Goal: Feedback & Contribution: Leave review/rating

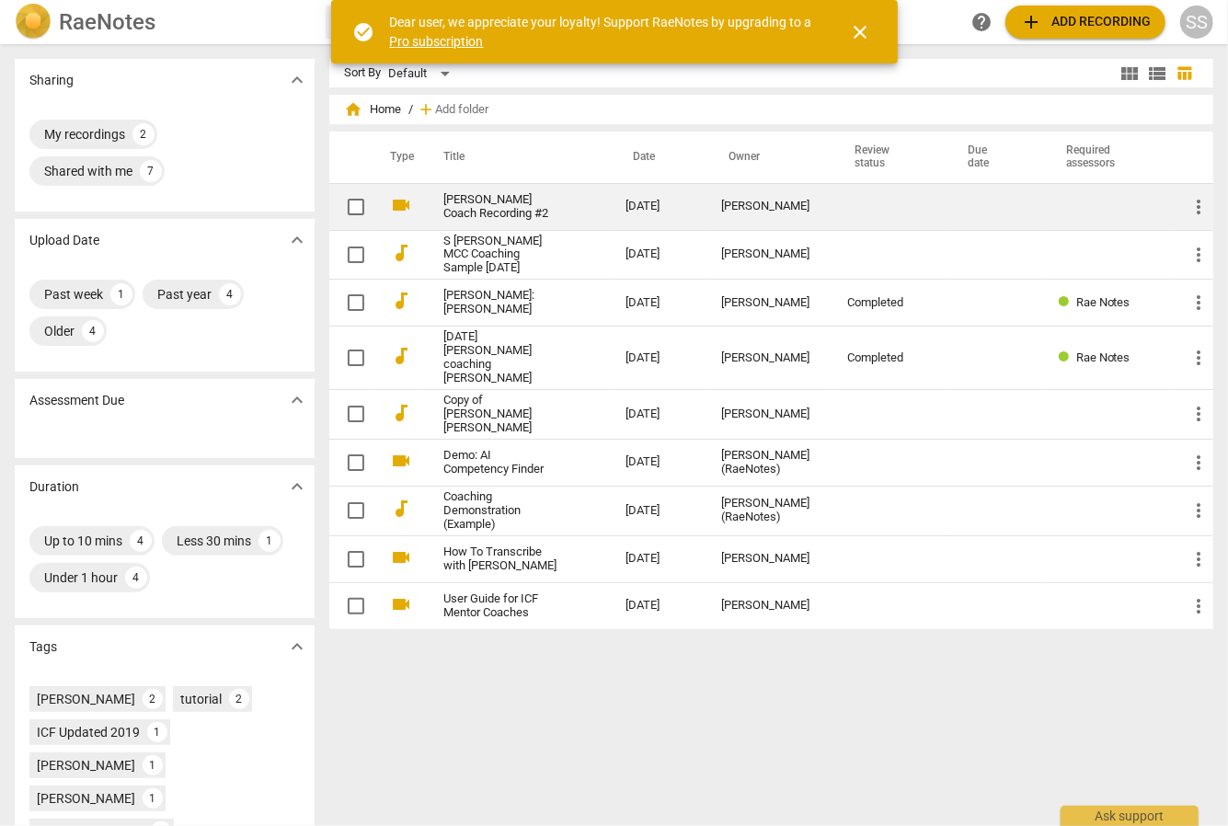
click at [480, 207] on link "[PERSON_NAME] Coach Recording #2" at bounding box center [501, 207] width 116 height 28
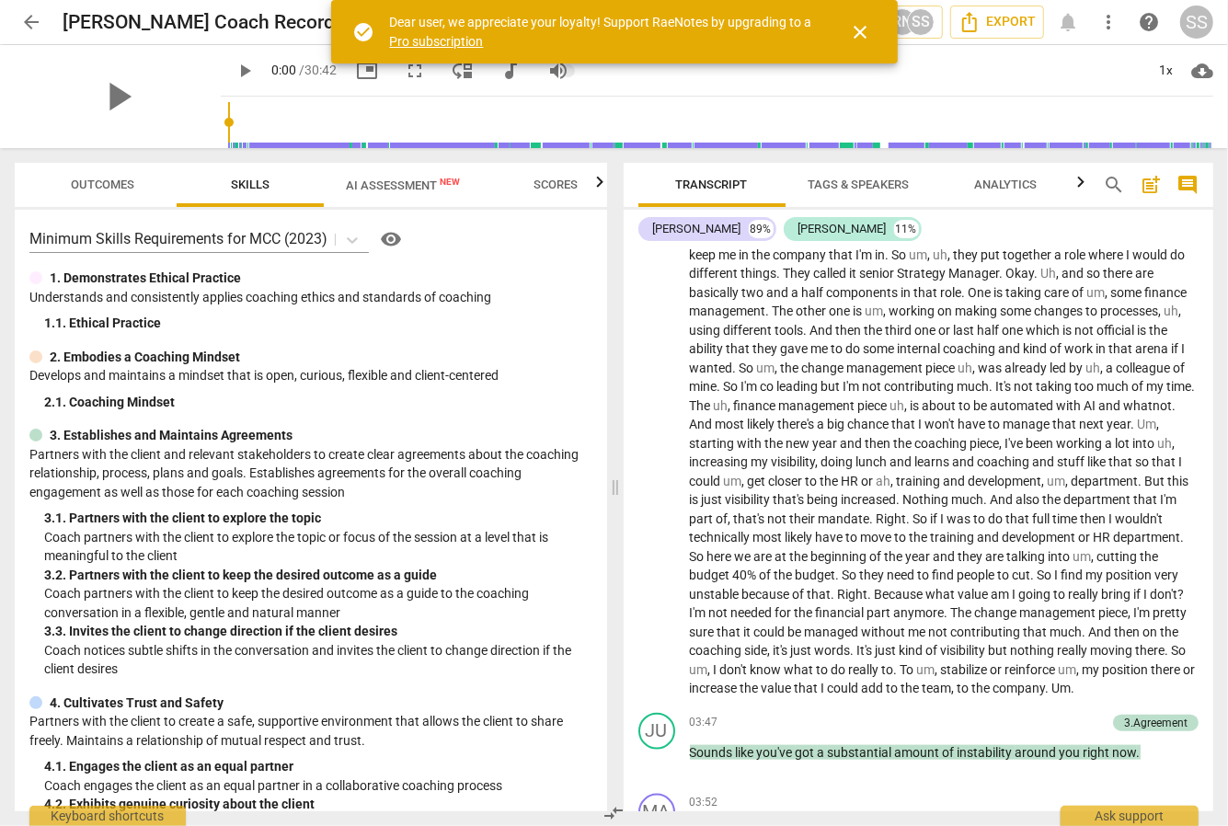
scroll to position [1117, 0]
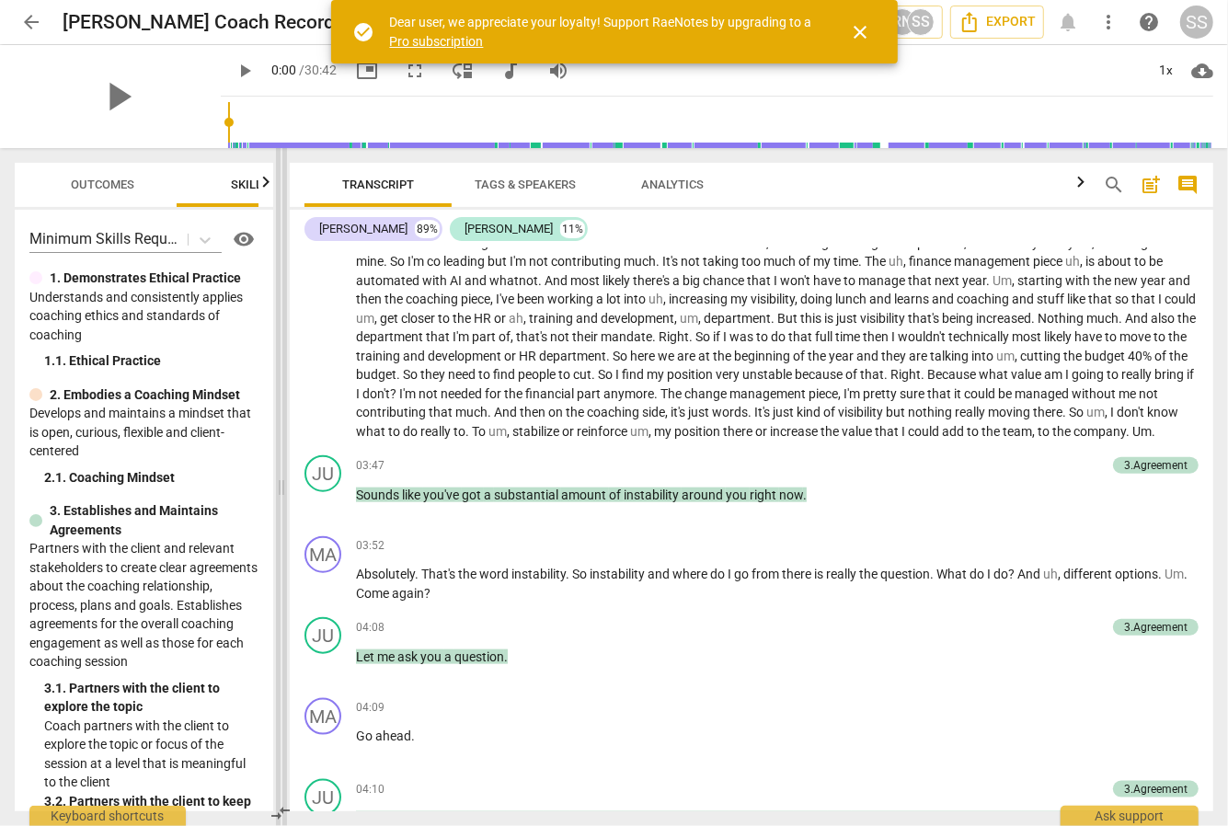
drag, startPoint x: 614, startPoint y: 485, endPoint x: 282, endPoint y: 474, distance: 331.4
click at [281, 474] on span at bounding box center [281, 487] width 11 height 678
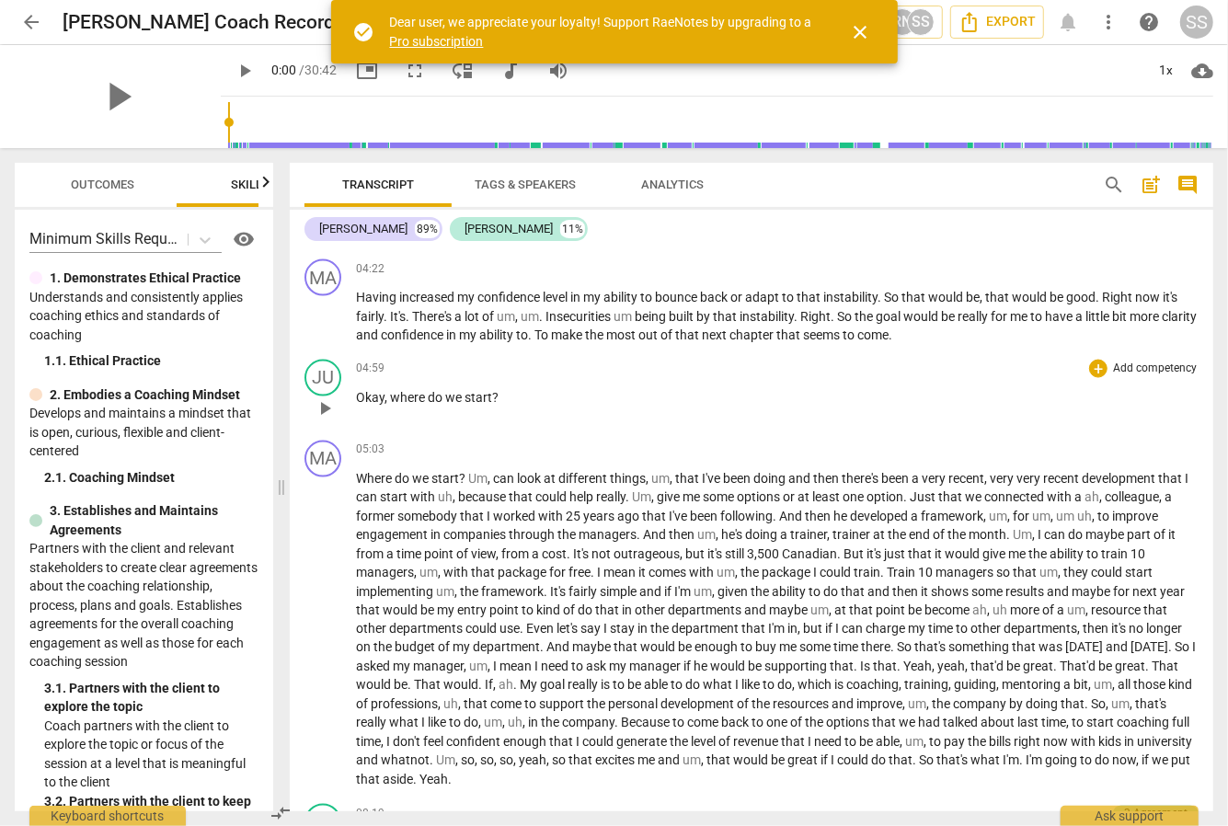
scroll to position [1728, 0]
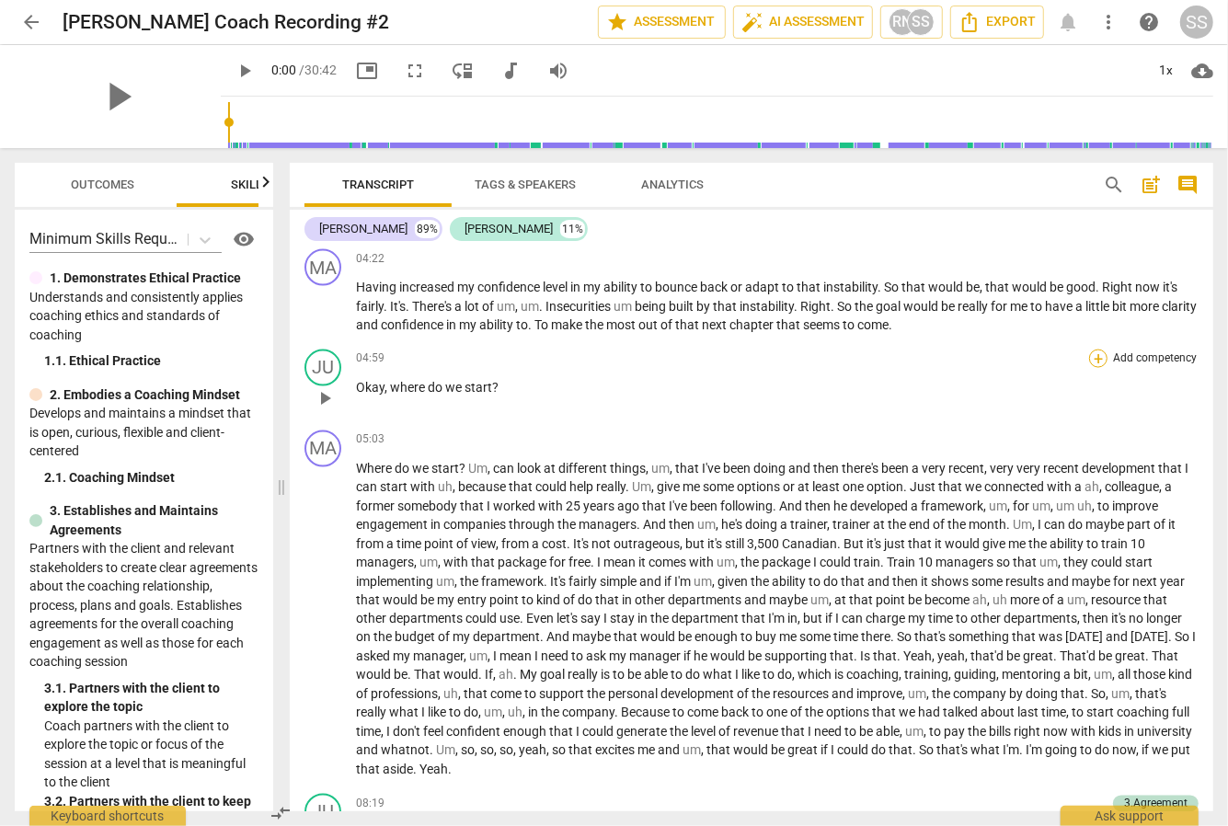
click at [1089, 368] on div "+" at bounding box center [1098, 359] width 18 height 18
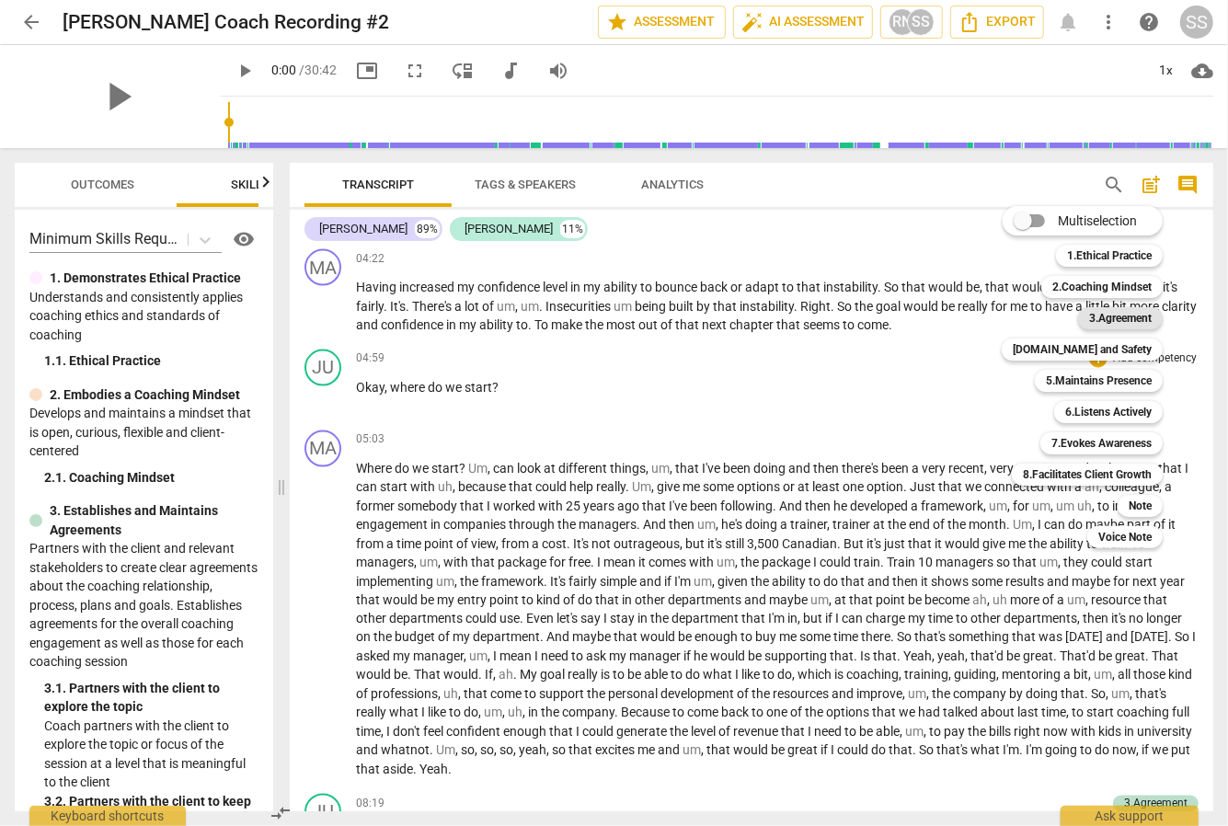
click at [1114, 323] on b "3.Agreement" at bounding box center [1120, 318] width 63 height 22
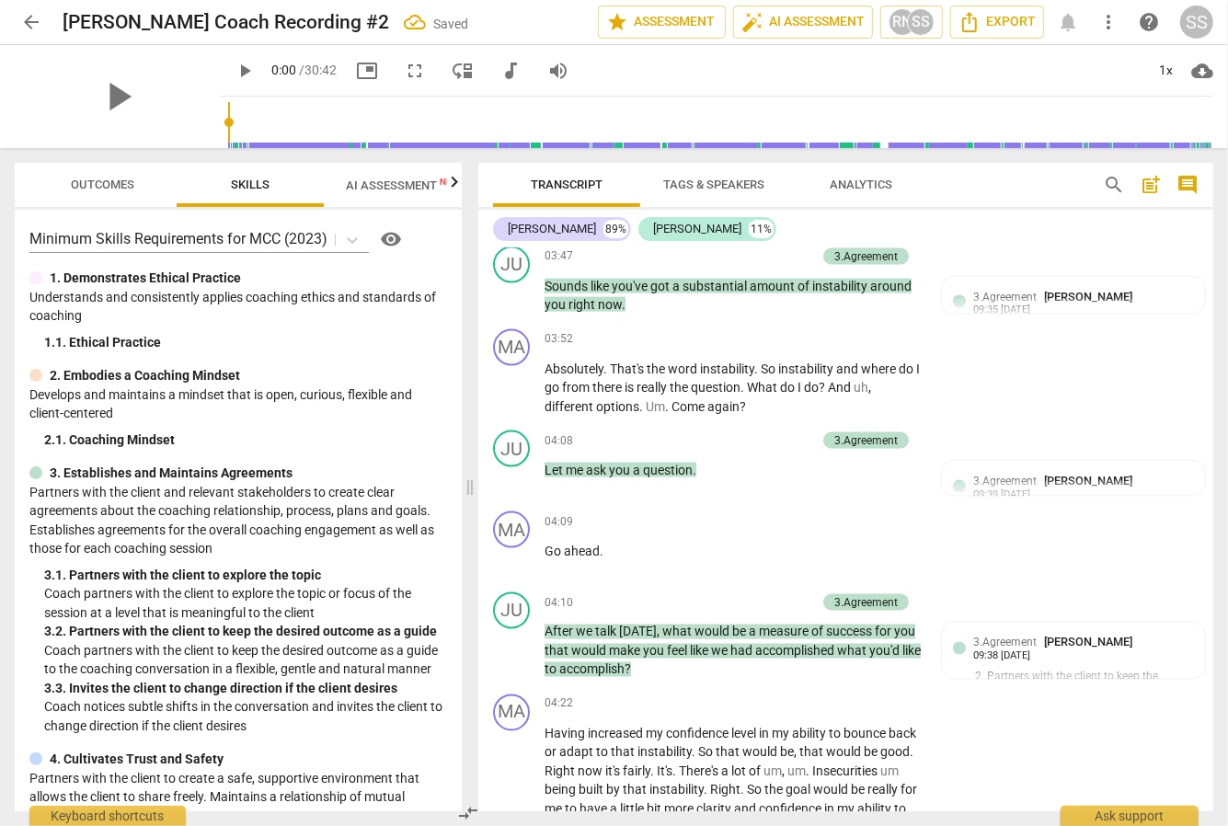
scroll to position [2314, 0]
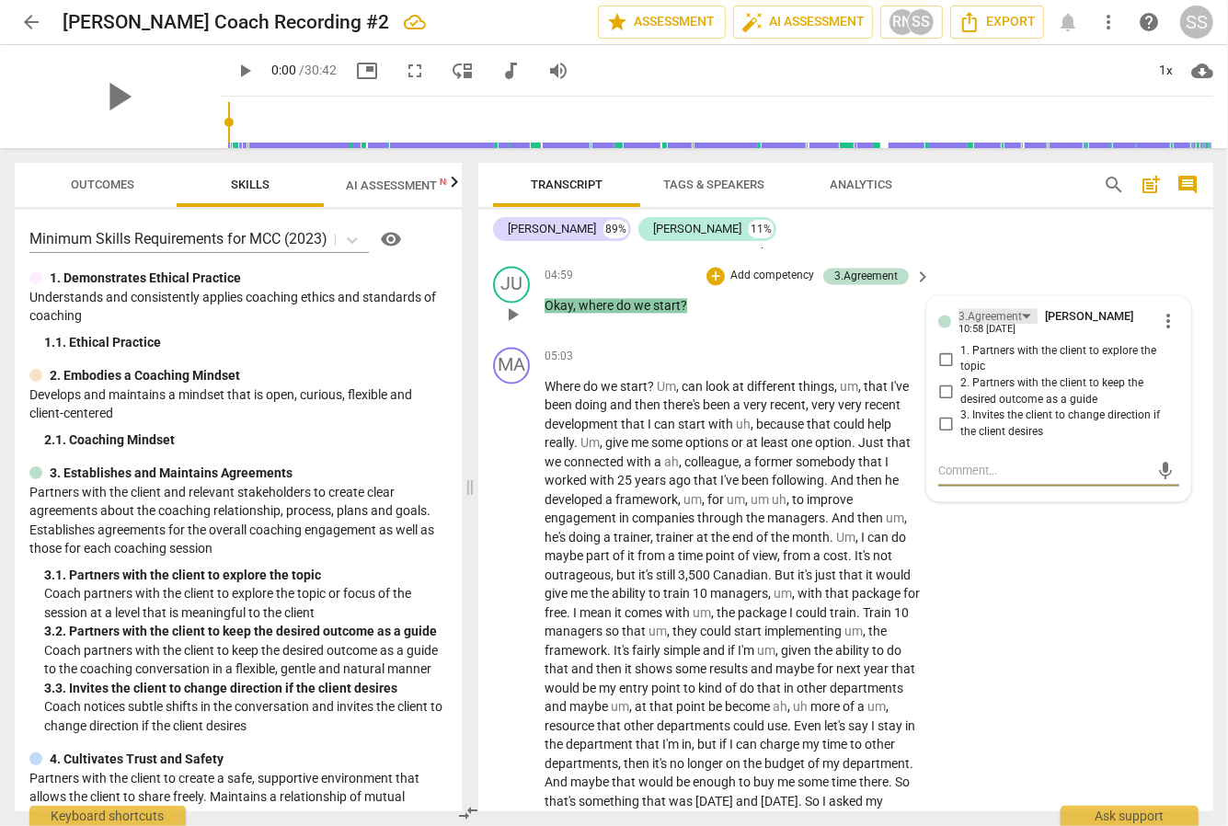
click at [1033, 325] on div "3.Agreement" at bounding box center [998, 317] width 79 height 16
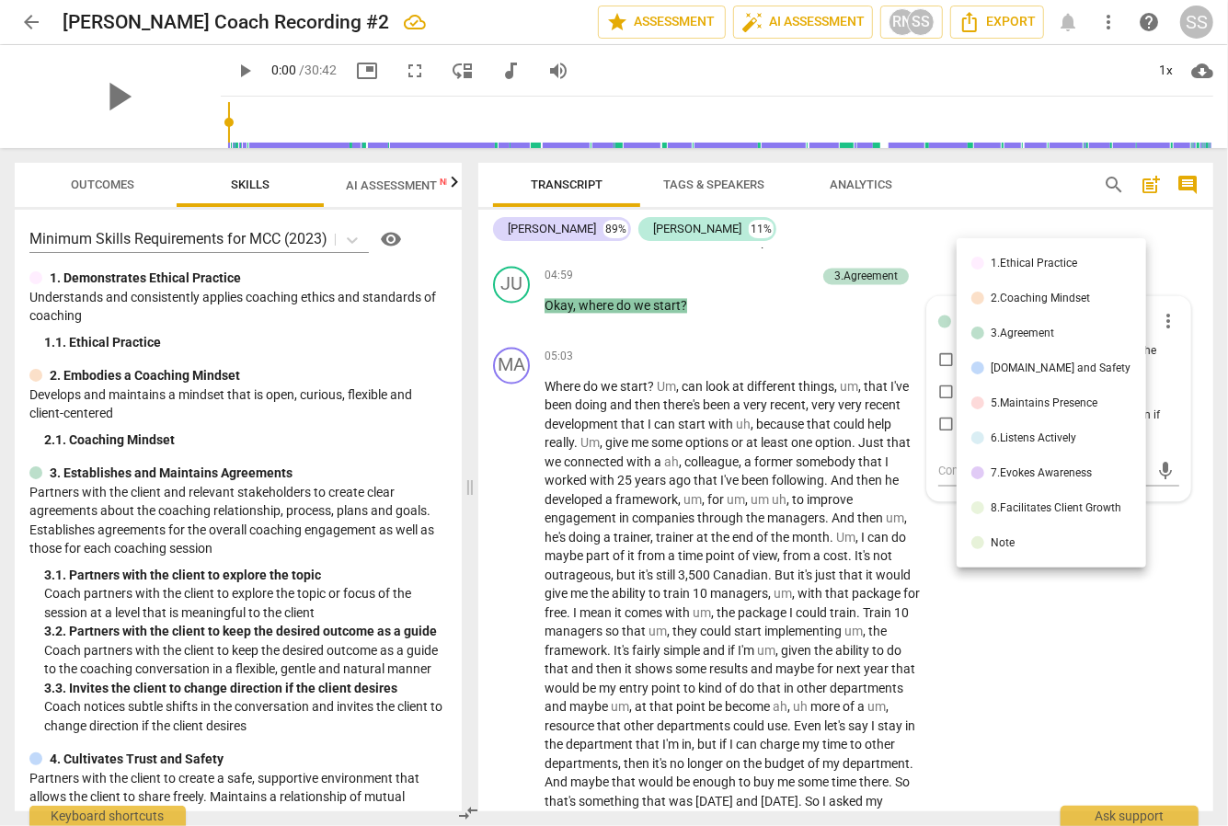
click at [1014, 328] on li "3.Agreement" at bounding box center [1052, 333] width 190 height 35
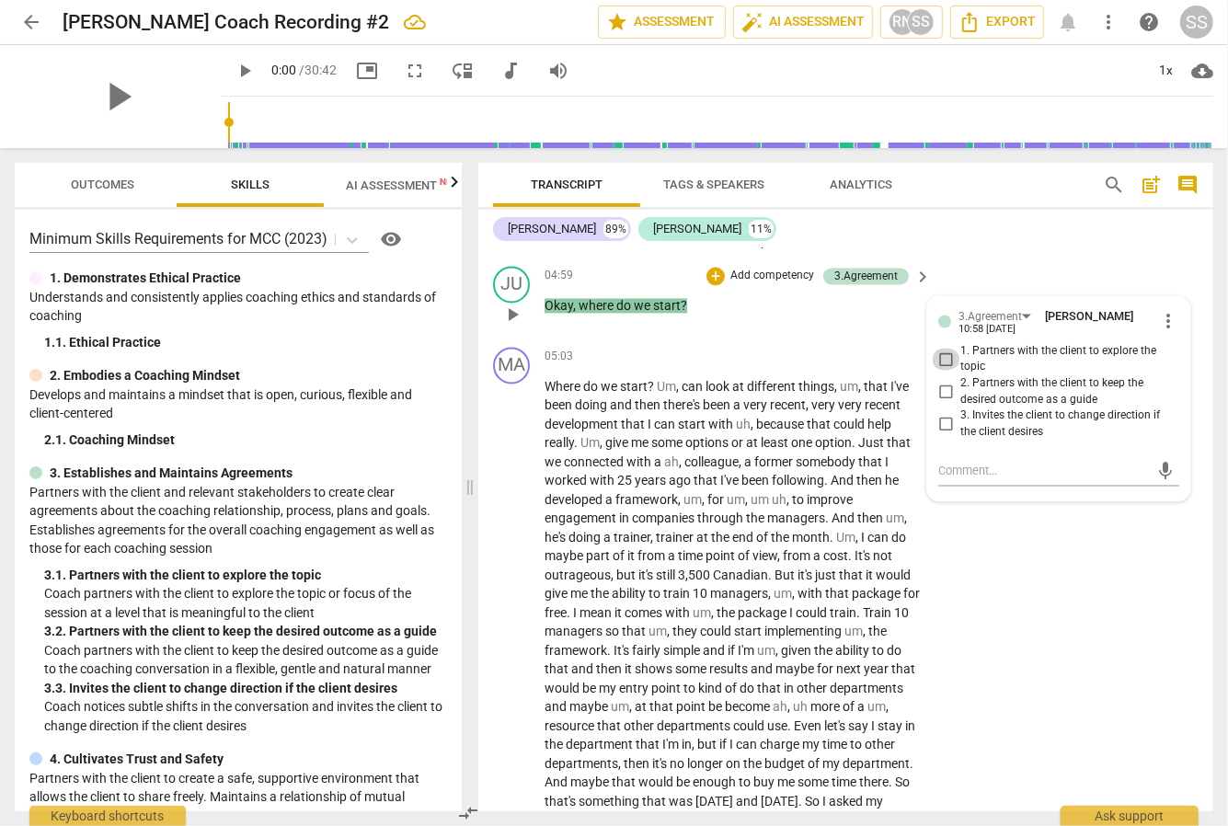
click at [941, 371] on input "1. Partners with the client to explore the topic" at bounding box center [945, 360] width 29 height 22
click at [938, 480] on textarea at bounding box center [1044, 471] width 212 height 17
click at [947, 371] on input "1. Partners with the client to explore the topic" at bounding box center [945, 360] width 29 height 22
checkbox input "true"
click at [938, 480] on textarea at bounding box center [1044, 471] width 212 height 17
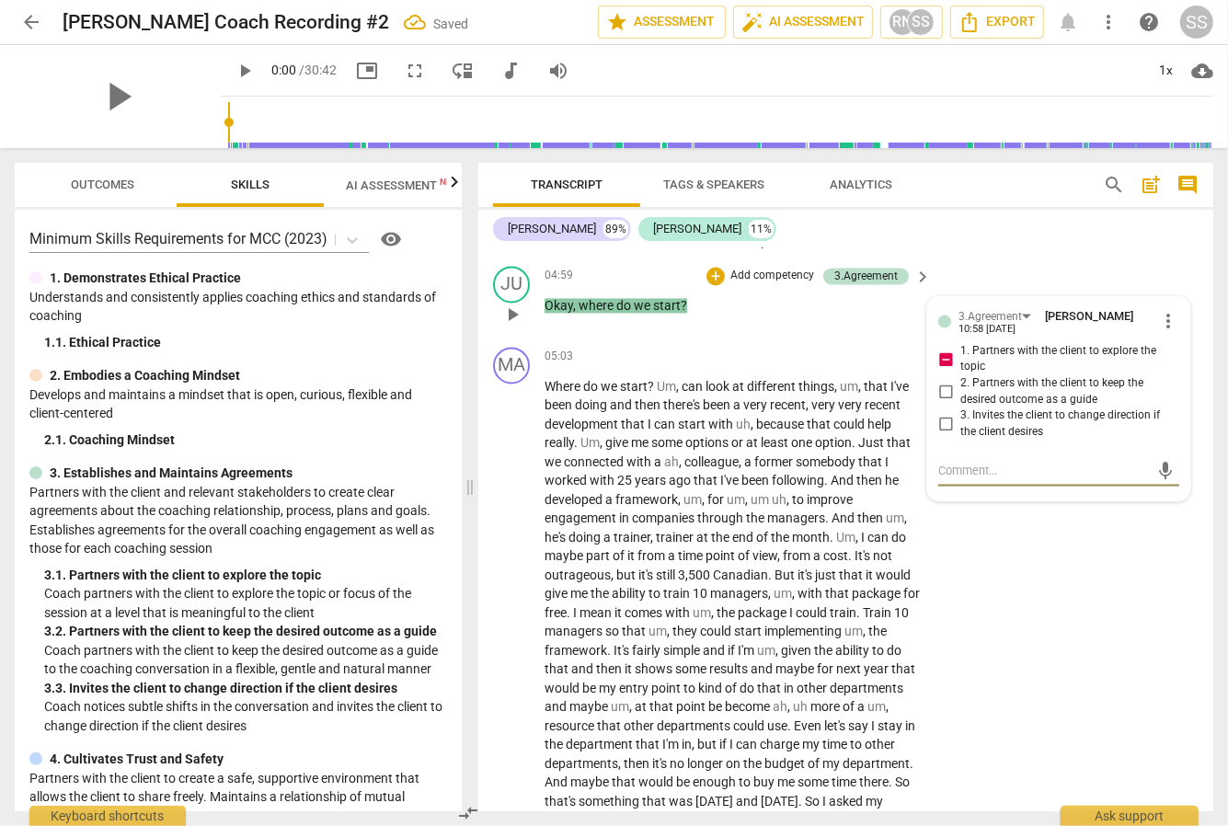
type textarea "N"
type textarea "No"
type textarea "Not"
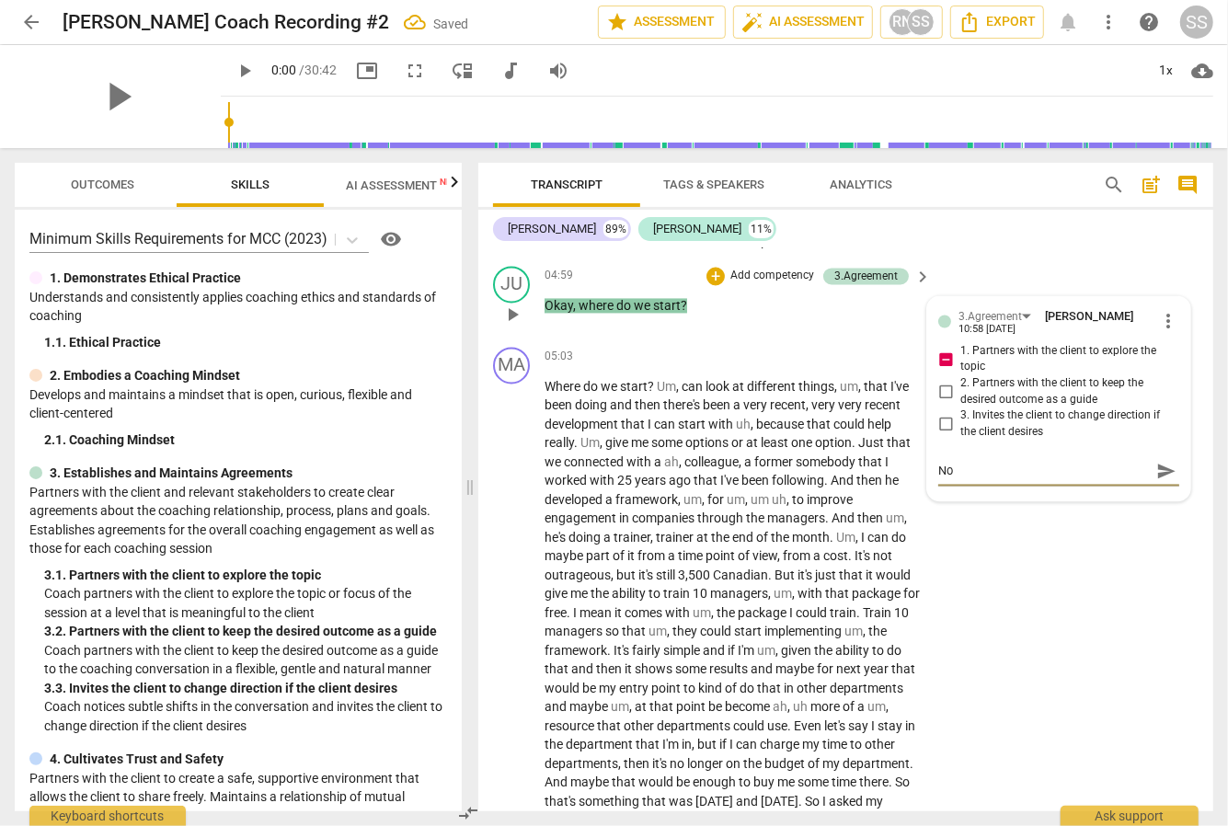
type textarea "Not"
type textarea "Not q"
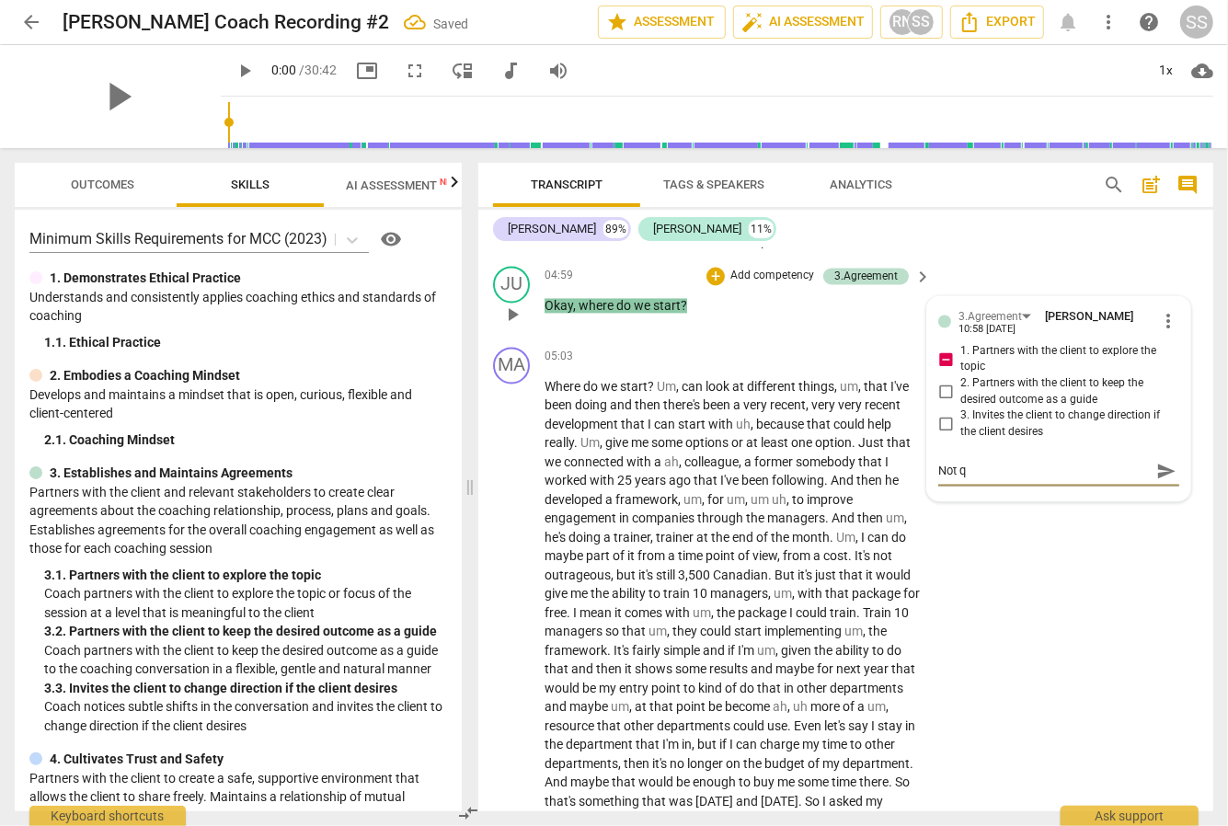
type textarea "Not qu"
type textarea "Not q"
type textarea "Not"
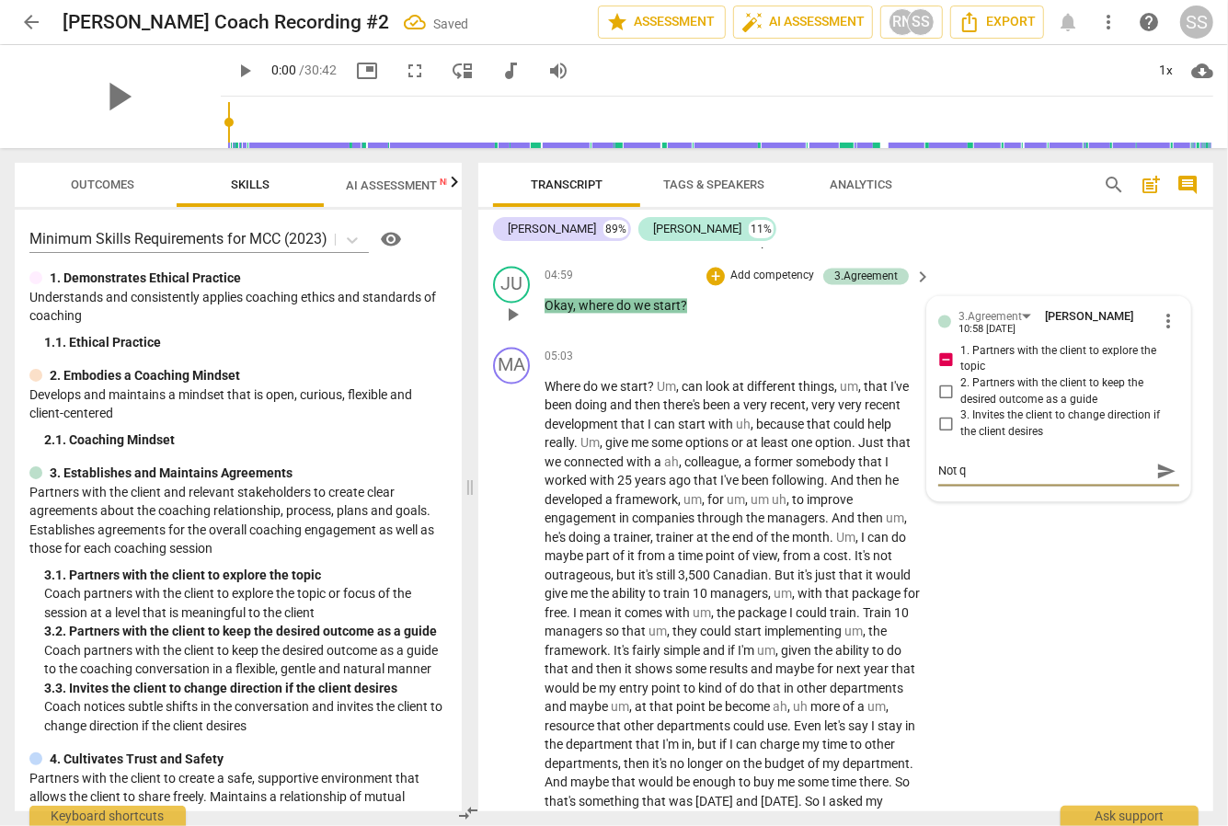
type textarea "Not"
type textarea "Not Q"
type textarea "Not Qu"
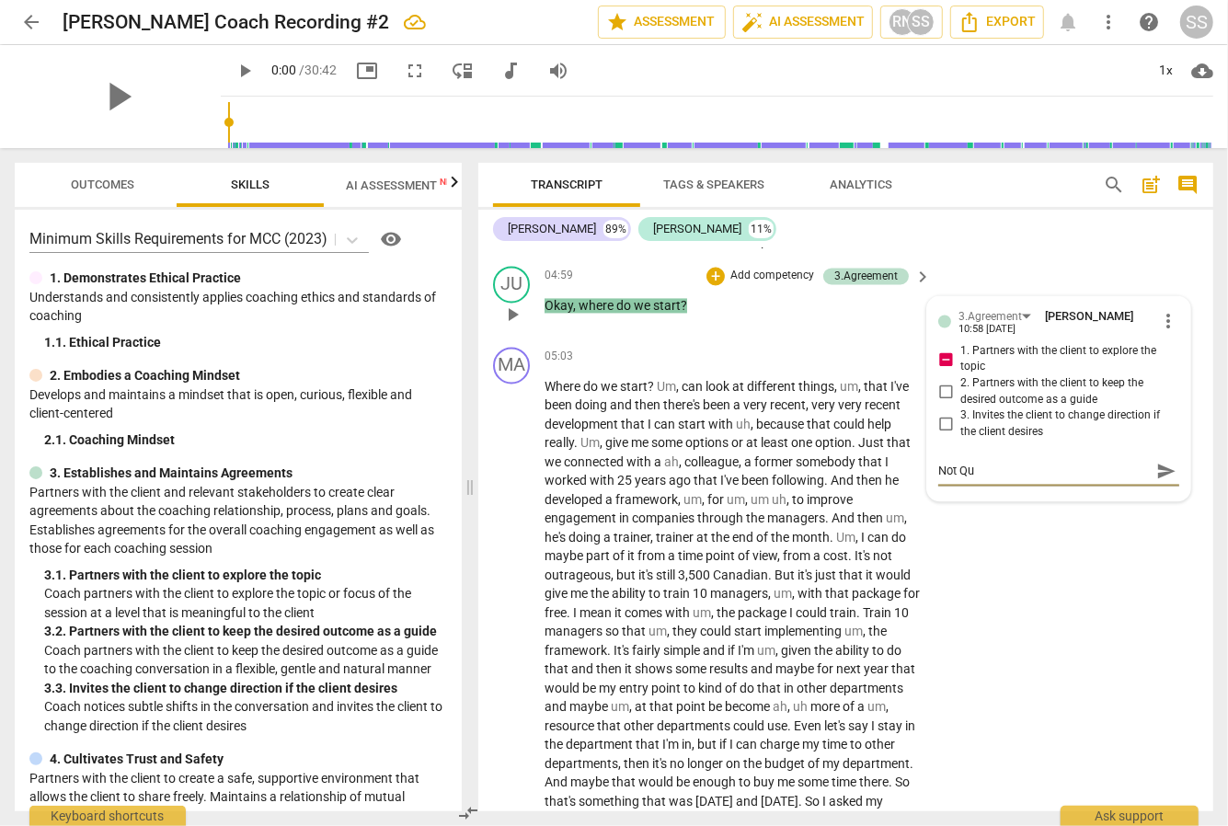
type textarea "Not Qui"
type textarea "Not Quit"
type textarea "Not Quite"
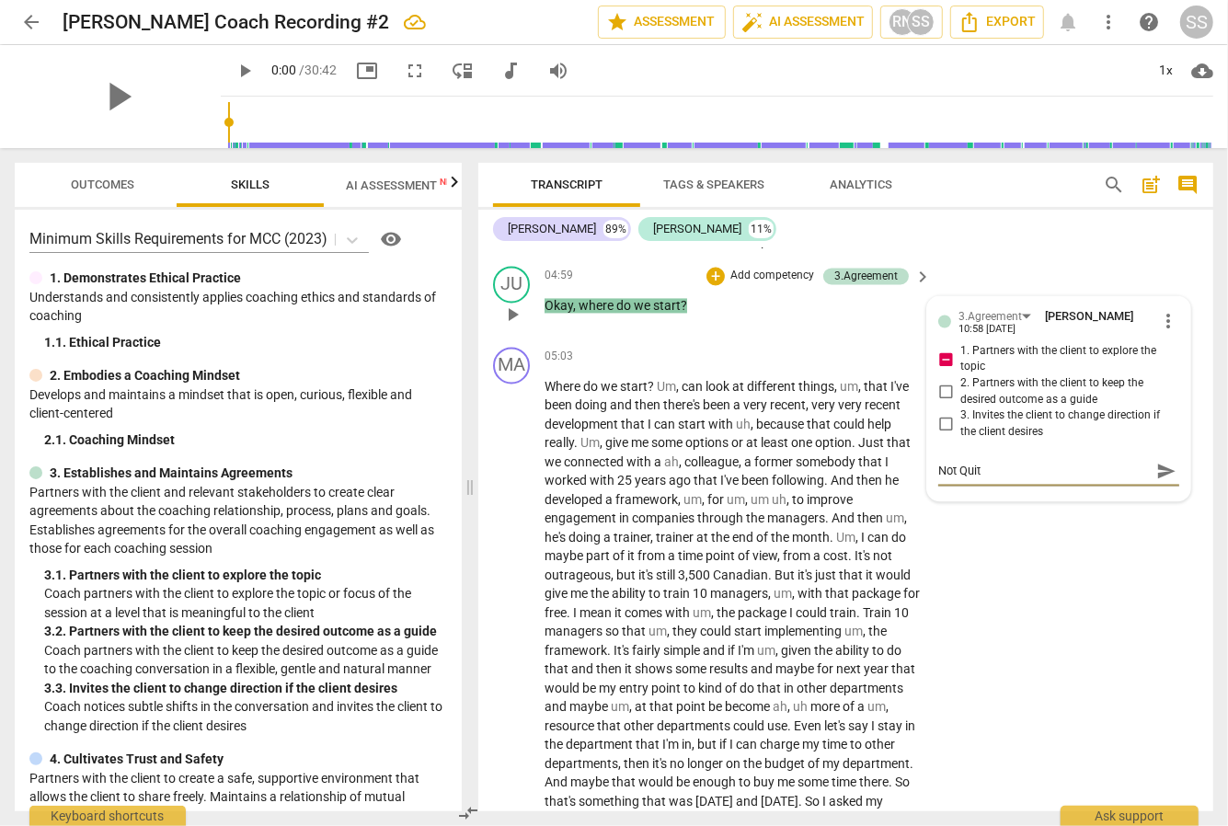
type textarea "Not Quite"
type textarea "Not Quite S"
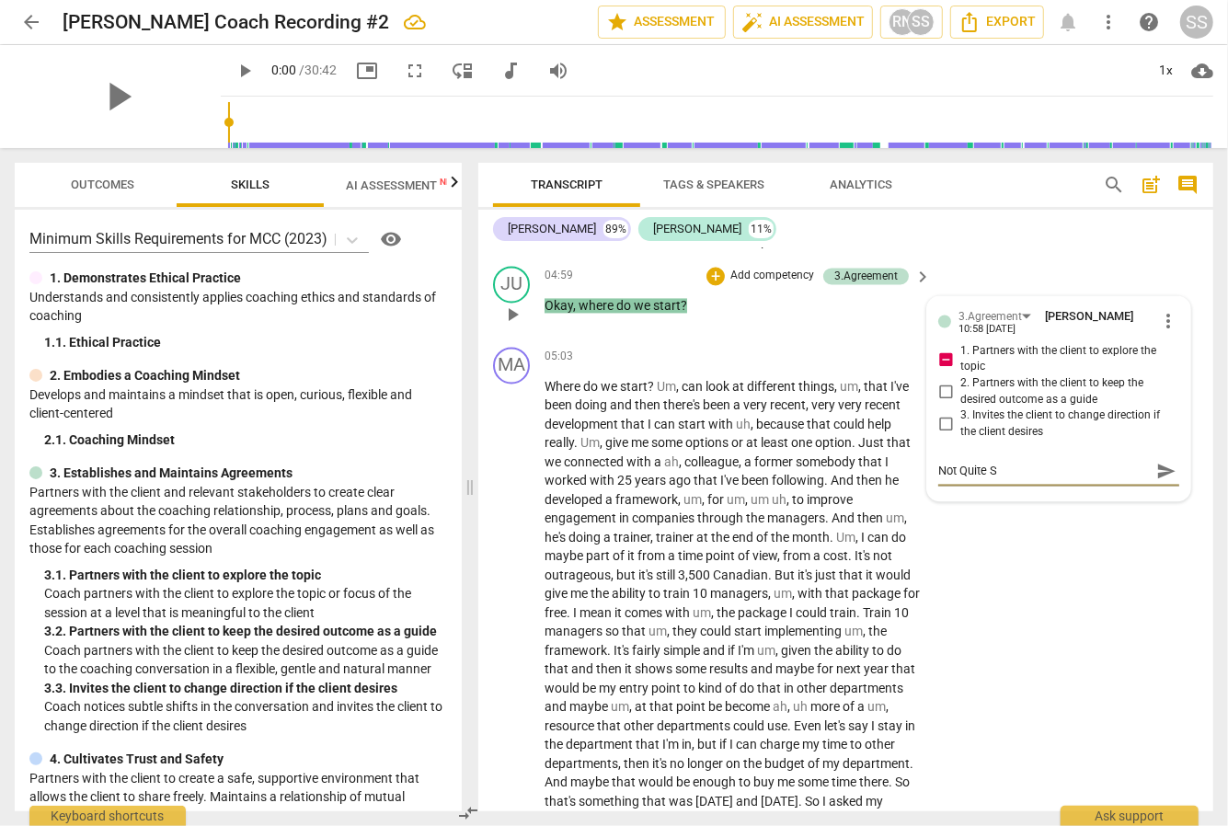
type textarea "Not Quite Su"
type textarea "Not Quite Suf"
type textarea "Not Quite Suff"
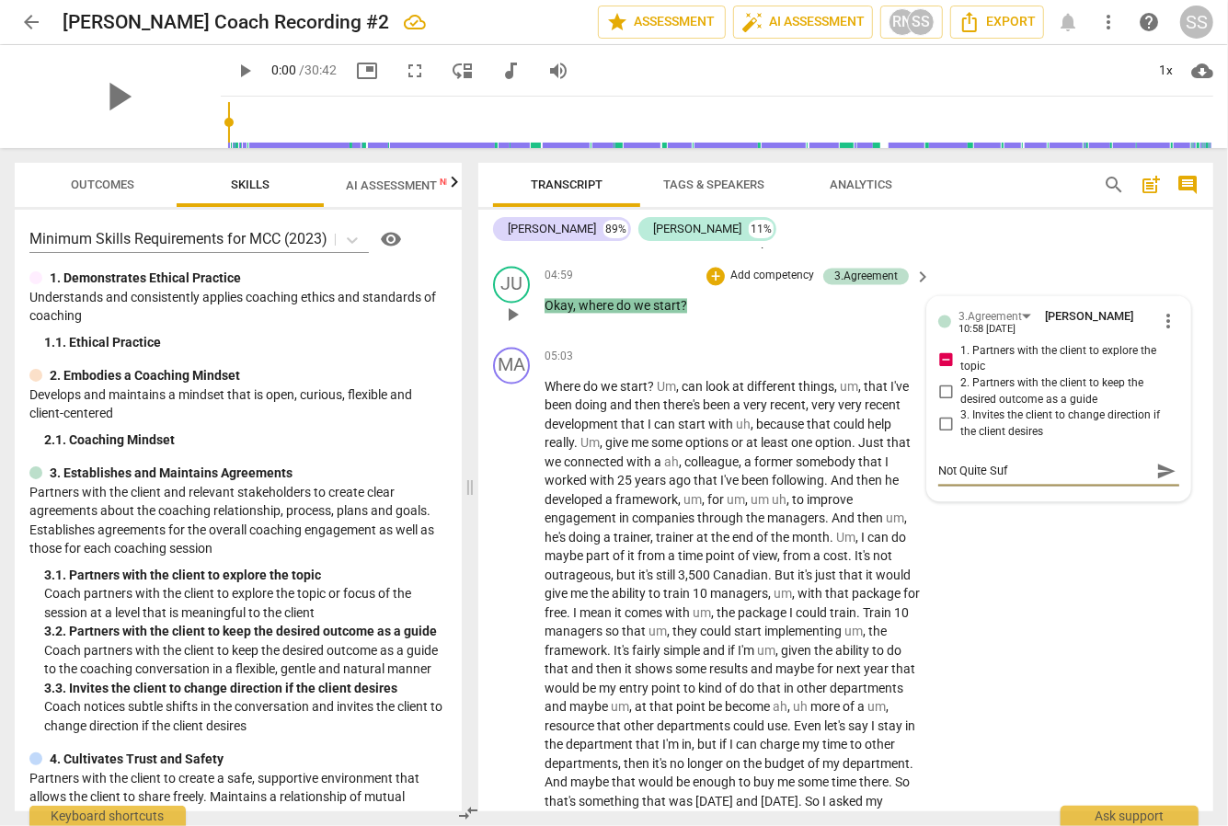
type textarea "Not Quite Suff"
type textarea "Not Quite Suffi"
type textarea "Not Quite Suffic"
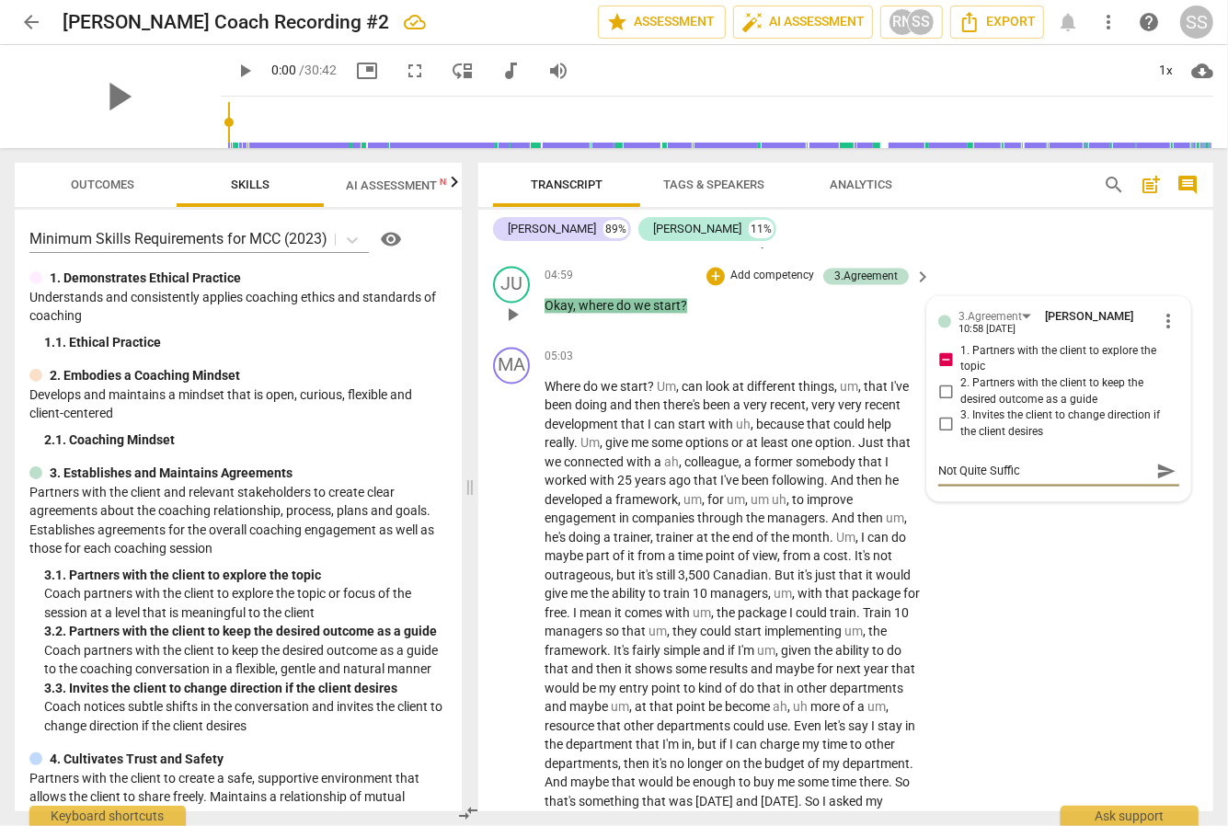
type textarea "Not Quite Suffici"
type textarea "Not Quite Sufficie"
type textarea "Not Quite Sufficien"
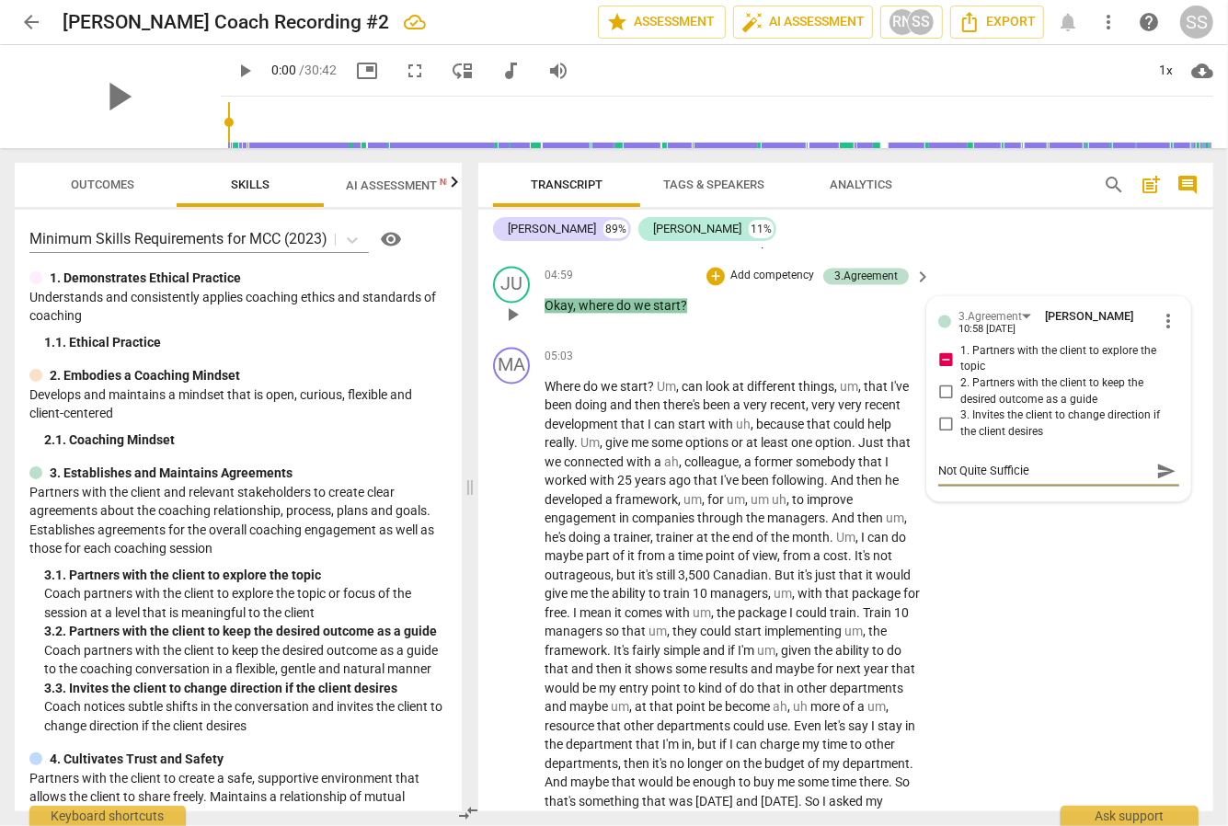
type textarea "Not Quite Sufficien"
type textarea "Not Quite Sufficient"
type textarea "Not Quite Sufficient:"
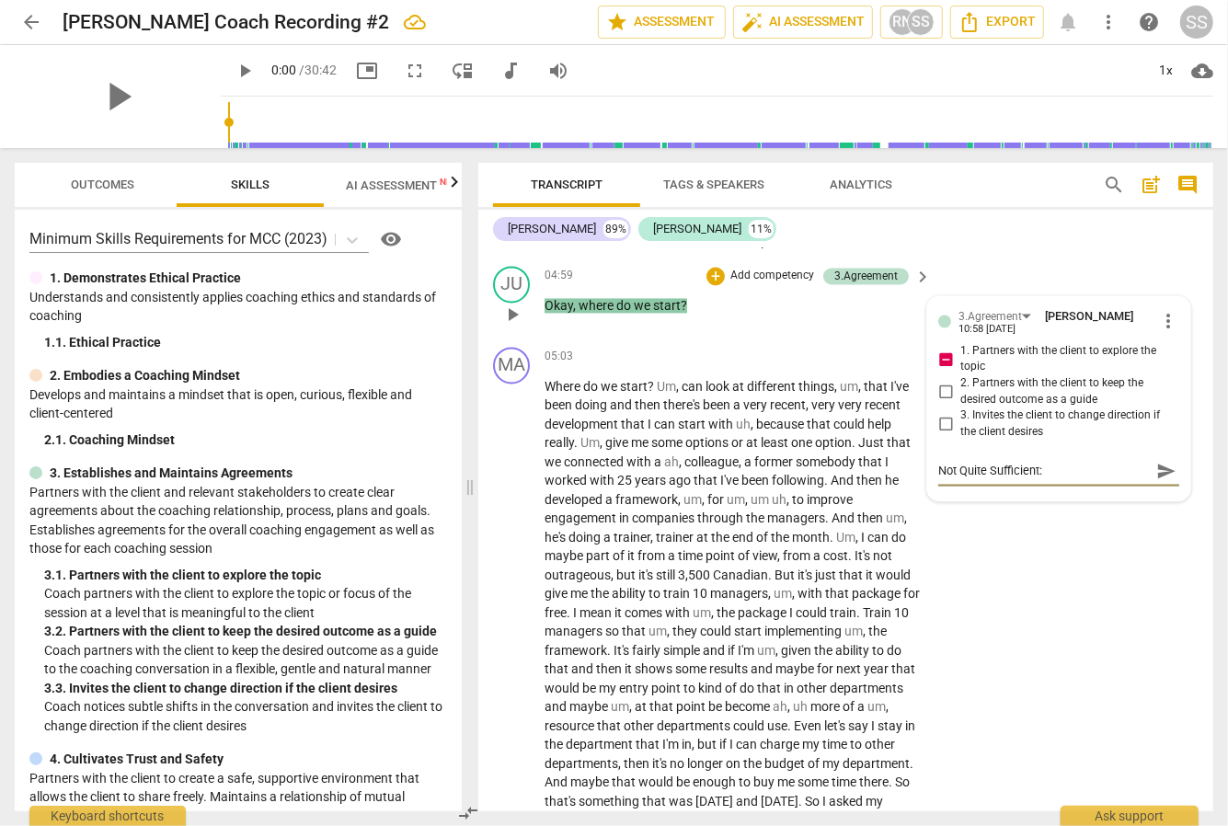
type textarea "Not Quite Sufficient:"
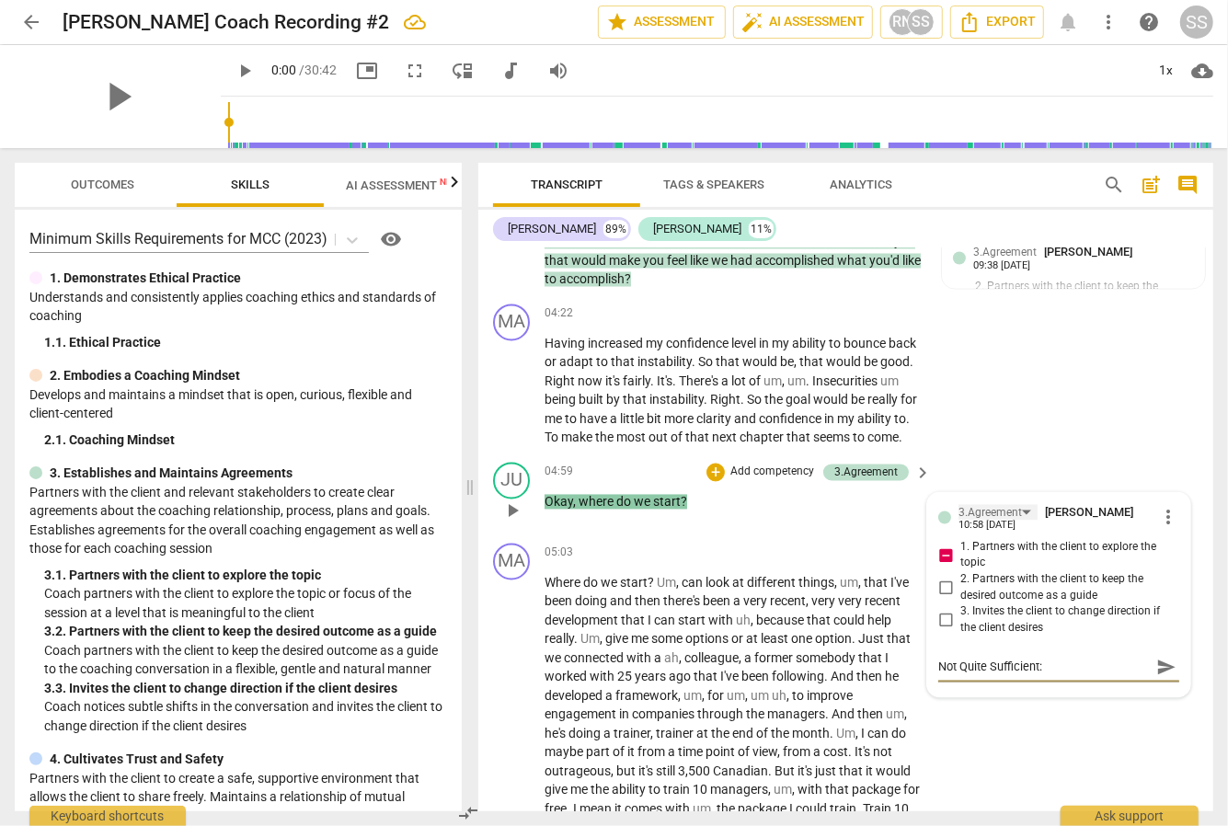
scroll to position [2112, 0]
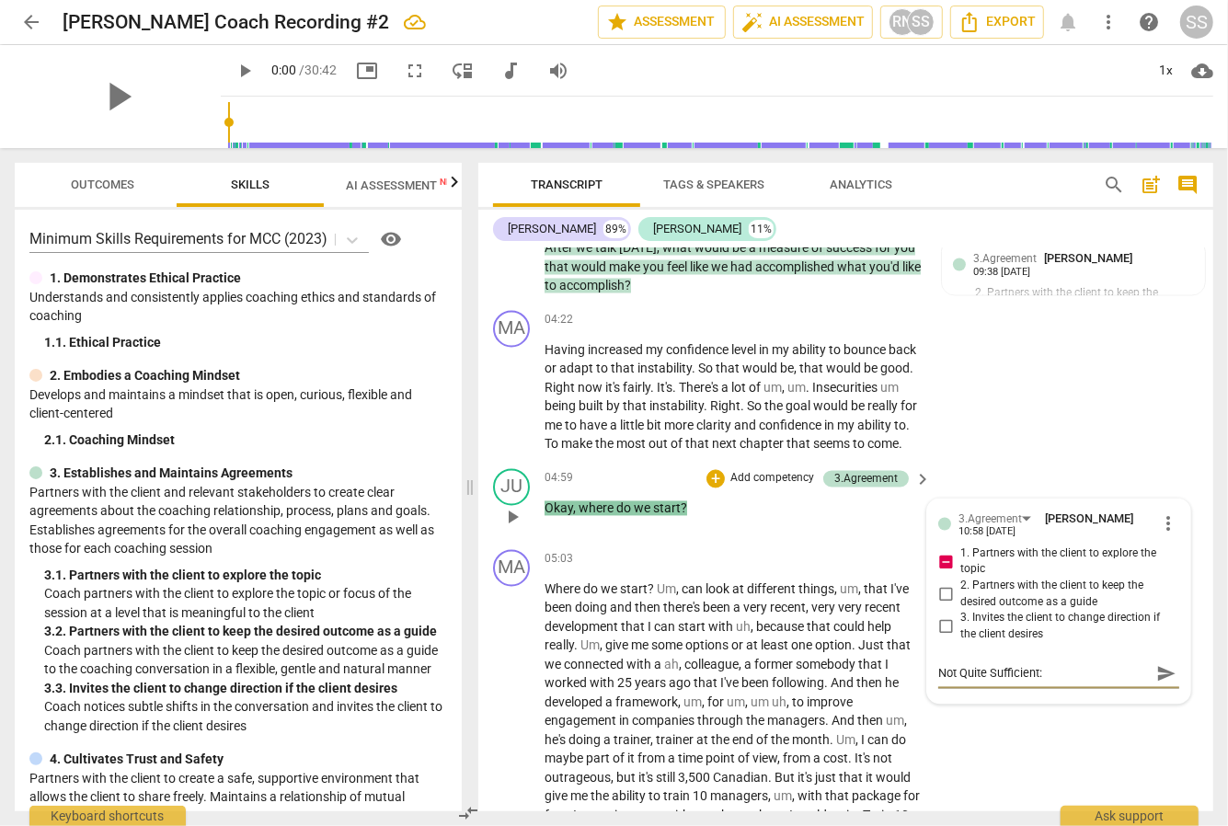
type textarea "Not Quite Sufficient: T"
type textarea "Not Quite Sufficient: Th"
type textarea "Not Quite Sufficient: The"
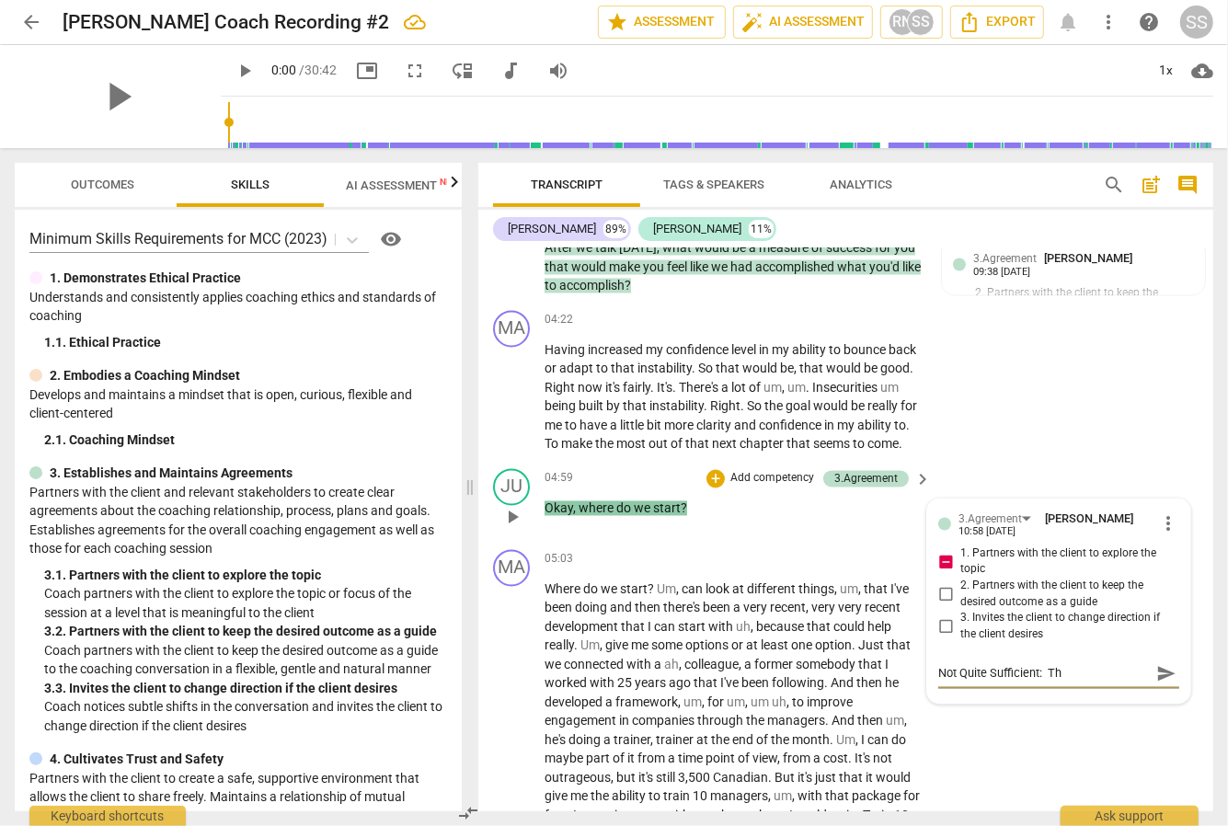
type textarea "Not Quite Sufficient: The"
type textarea "Not Quite Sufficient: The c"
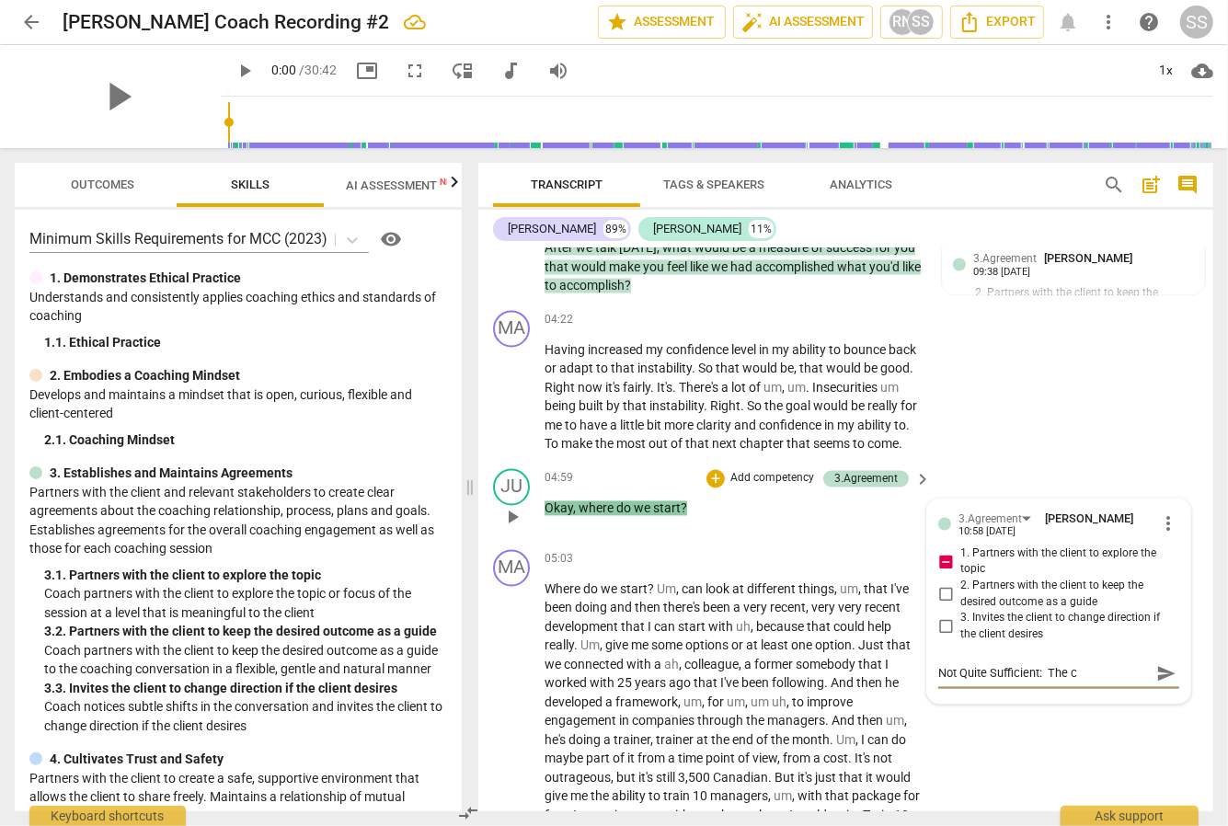
type textarea "Not Quite Sufficient: The cl"
type textarea "Not Quite Sufficient: The cli"
type textarea "Not Quite Sufficient: The clie"
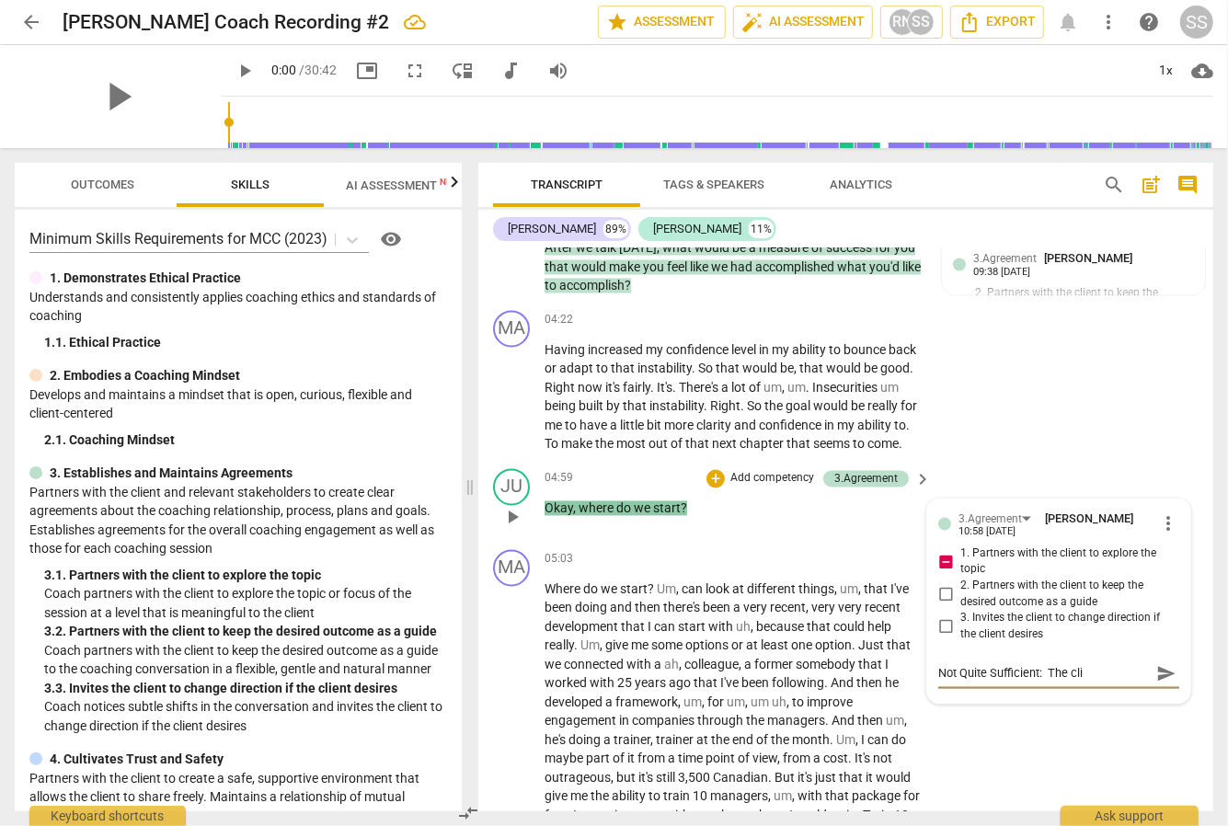
type textarea "Not Quite Sufficient: The clie"
type textarea "Not Quite Sufficient: The clien"
type textarea "Not Quite Sufficient: The client"
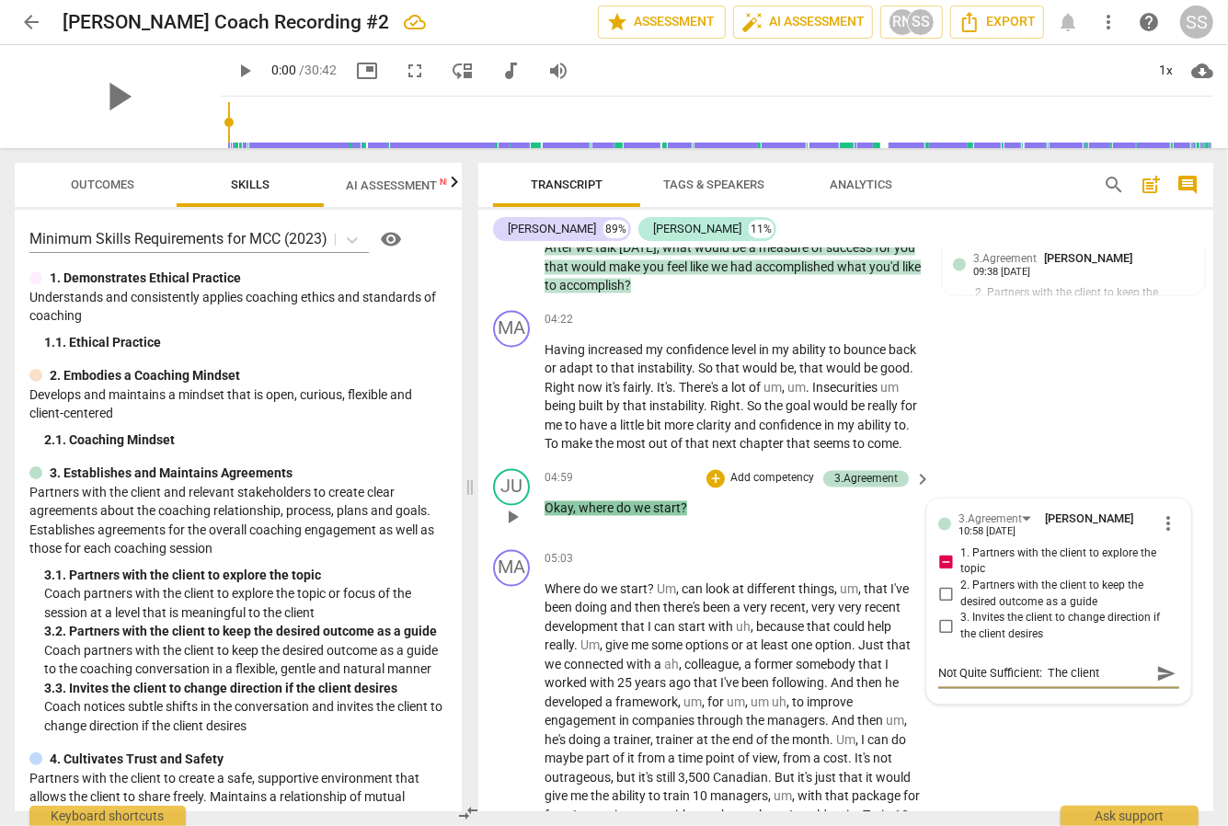
type textarea "Not Quite Sufficient: The client"
type textarea "Not Quite Sufficient: The client m"
type textarea "Not Quite Sufficient: The client me"
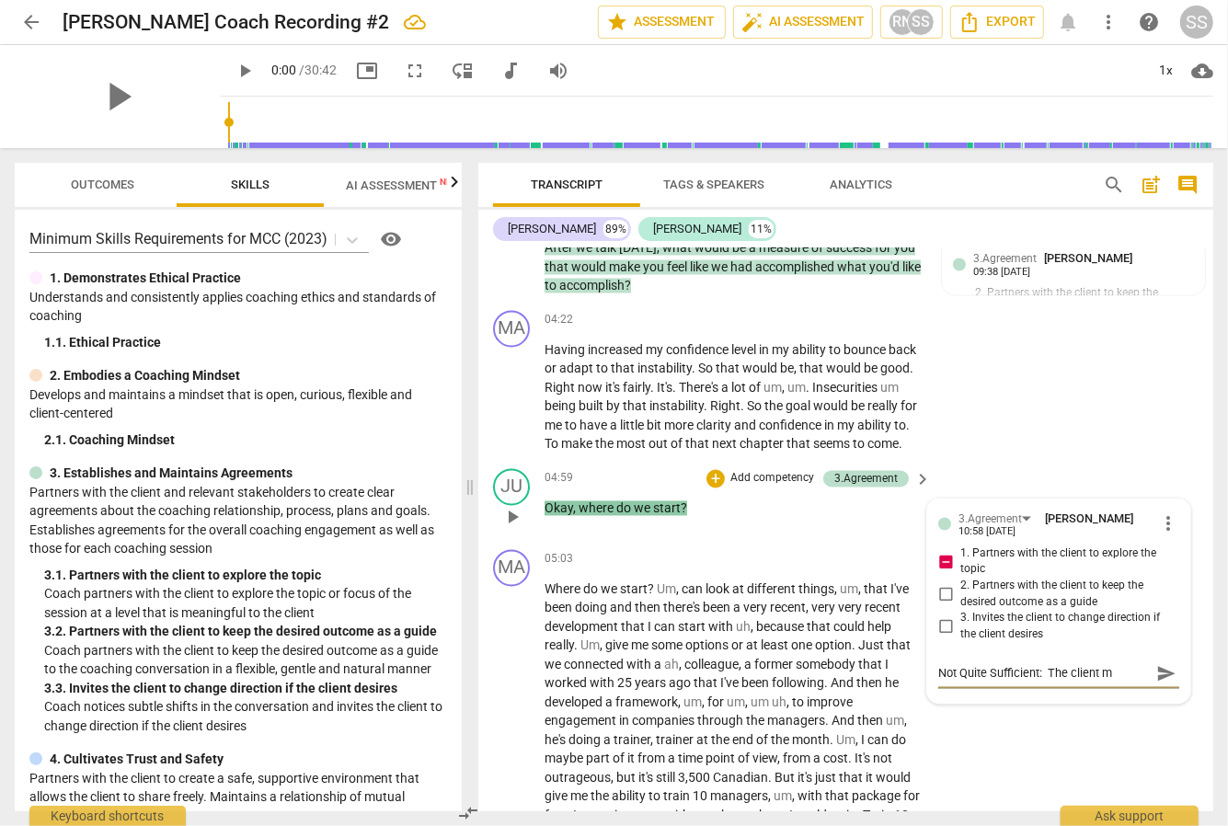
type textarea "Not Quite Sufficient: The client me"
type textarea "Not Quite Sufficient: The client men"
type textarea "Not Quite Sufficient: The client ment"
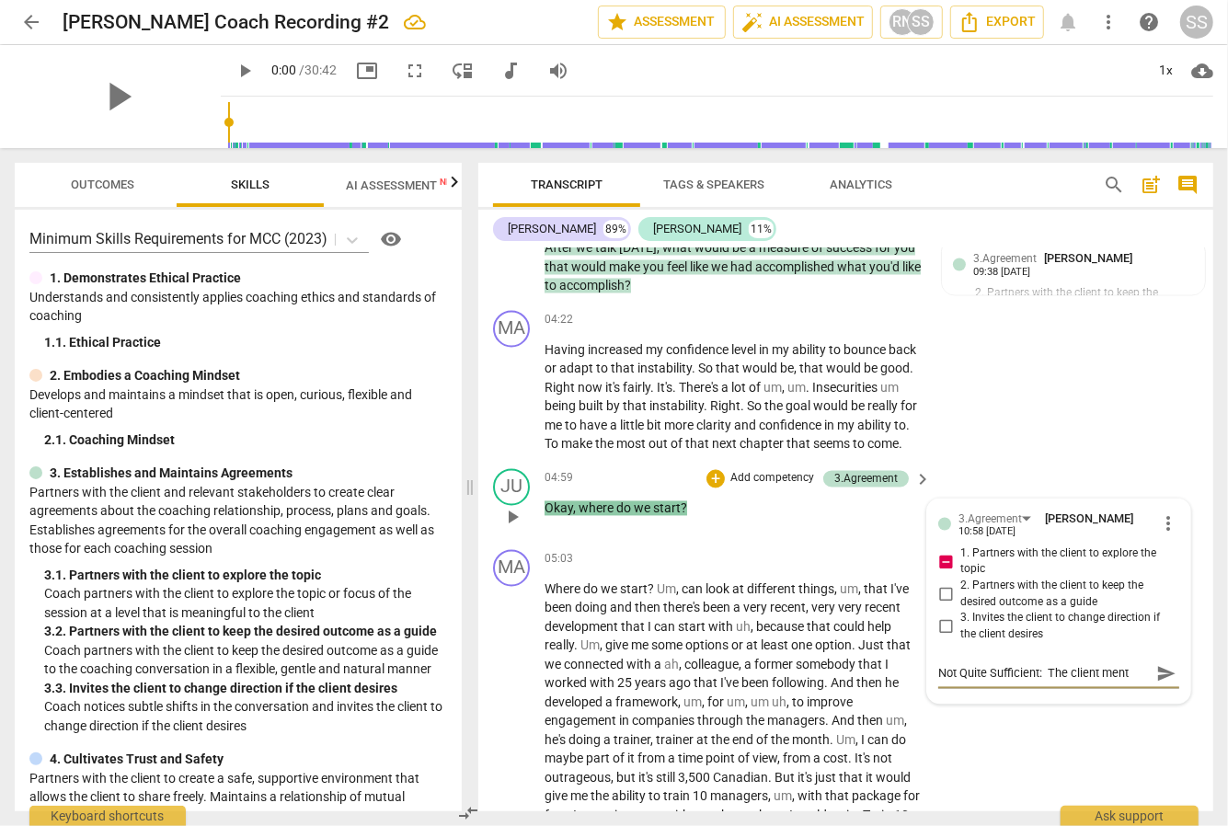
type textarea "Not Quite Sufficient: The client menti"
type textarea "Not Quite Sufficient: The client mentio"
type textarea "Not Quite Sufficient: The client mention"
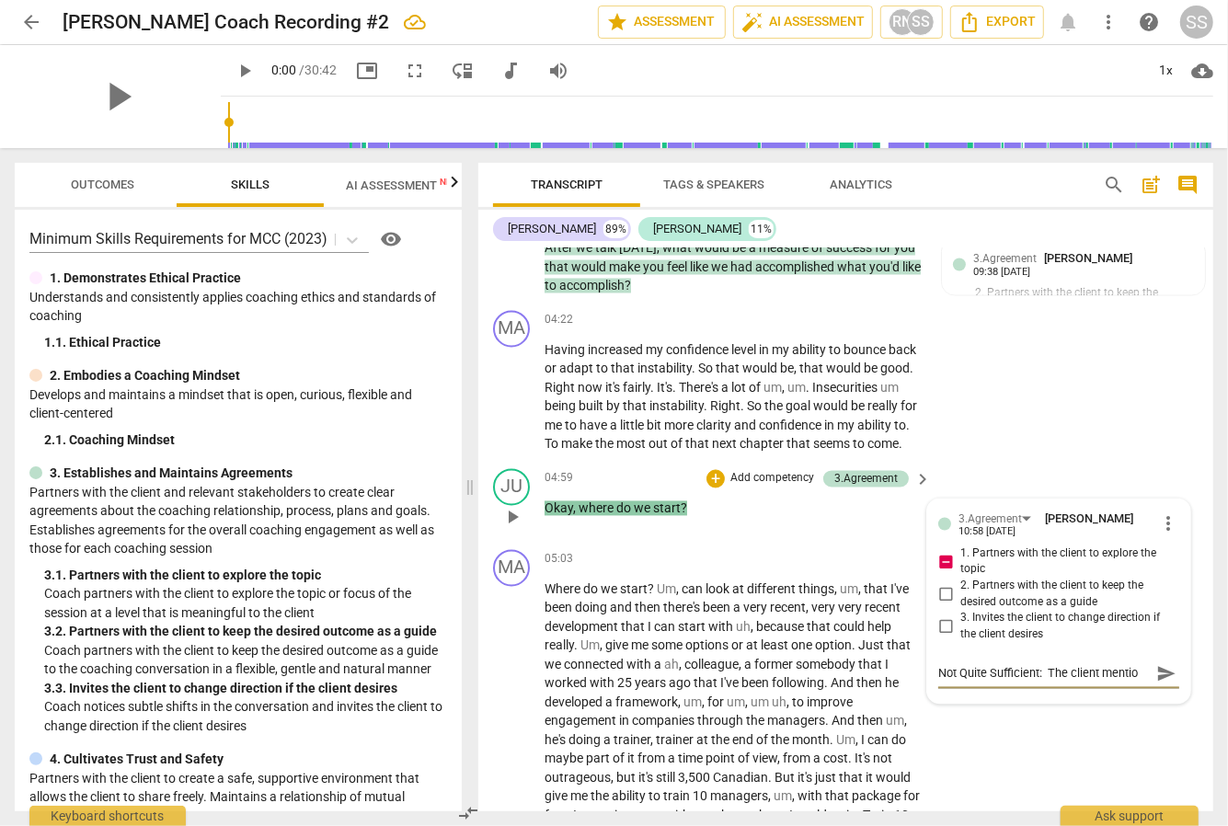
type textarea "Not Quite Sufficient: The client mention"
type textarea "Not Quite Sufficient: The client mentione"
type textarea "Not Quite Sufficient: The client mentioned"
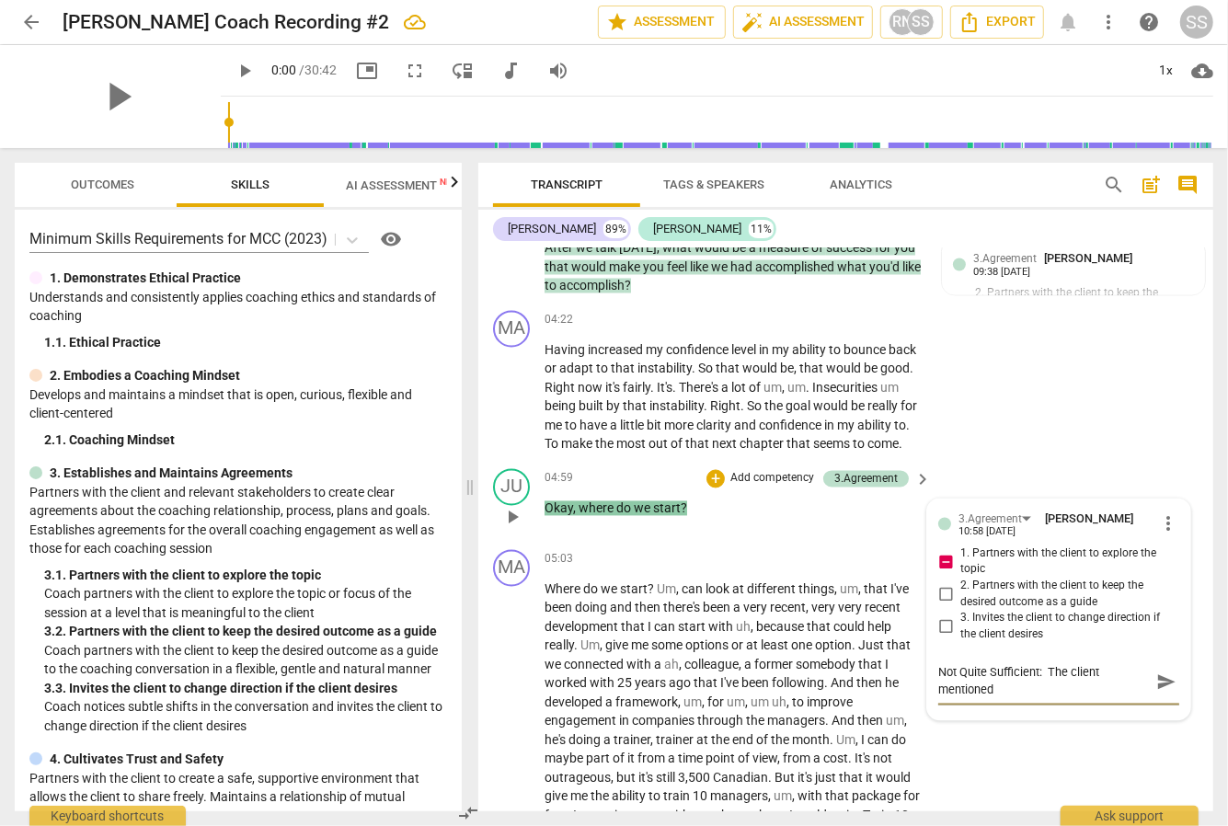
scroll to position [1, 0]
type textarea "Not Quite Sufficient: The client mentioned"
type textarea "Not Quite Sufficient: The client mentioned 3"
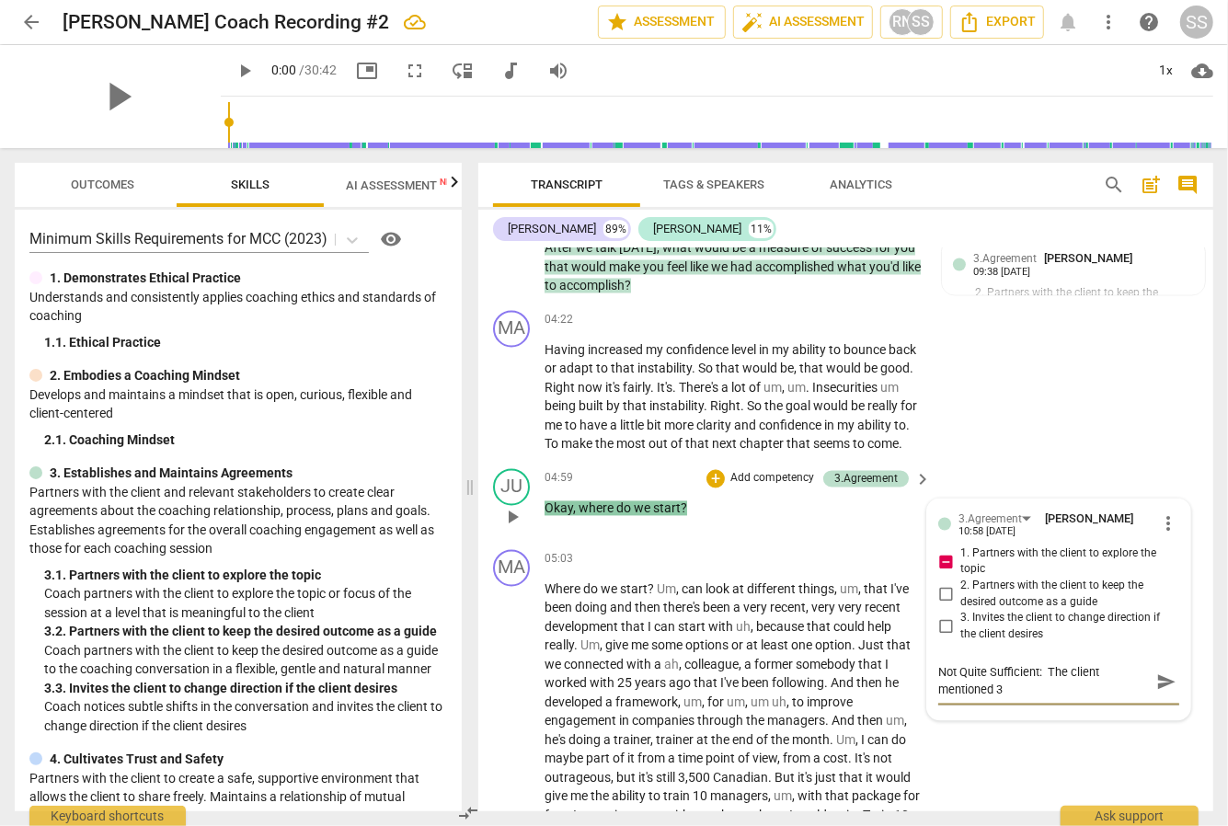
type textarea "Not Quite Sufficient: The client mentioned 3"
type textarea "Not Quite Sufficient: The client mentioned 3 t"
type textarea "Not Quite Sufficient: The client mentioned 3 th"
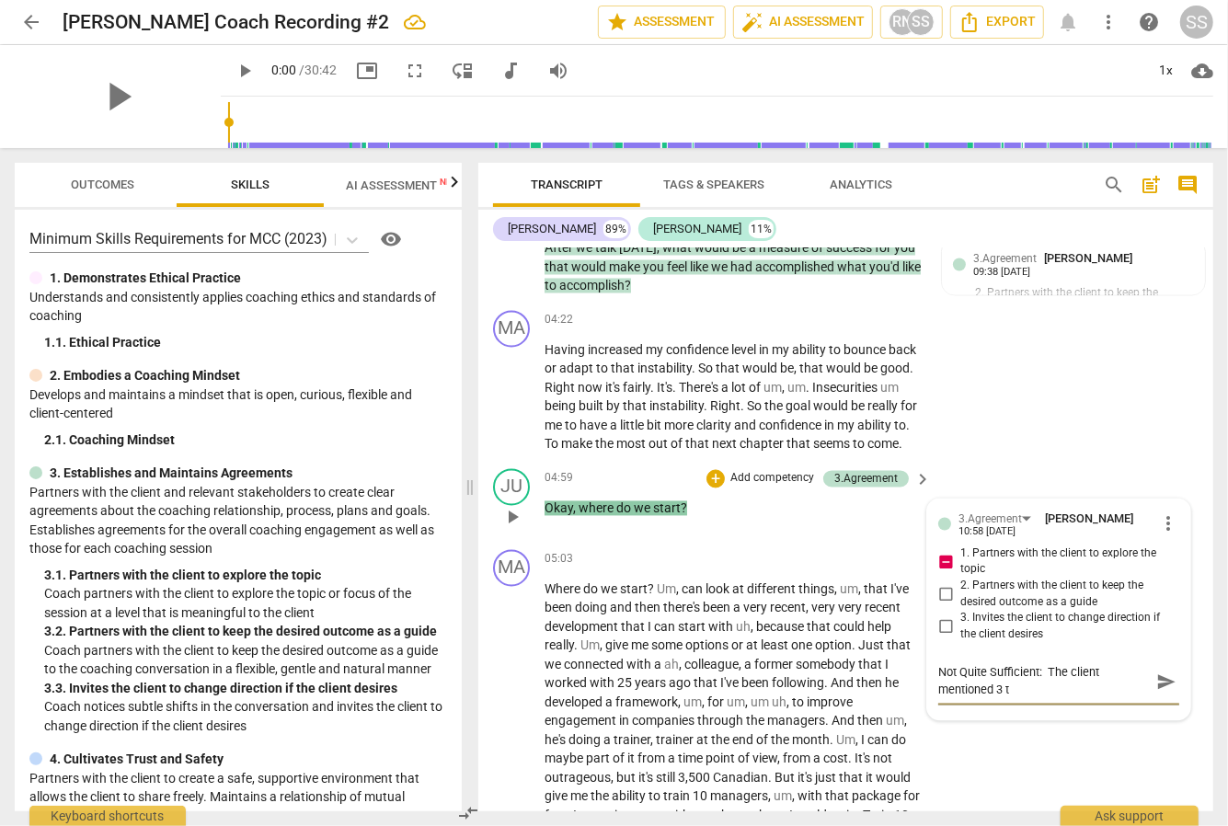
type textarea "Not Quite Sufficient: The client mentioned 3 th"
type textarea "Not Quite Sufficient: The client mentioned 3 thi"
type textarea "Not Quite Sufficient: The client mentioned 3 thin"
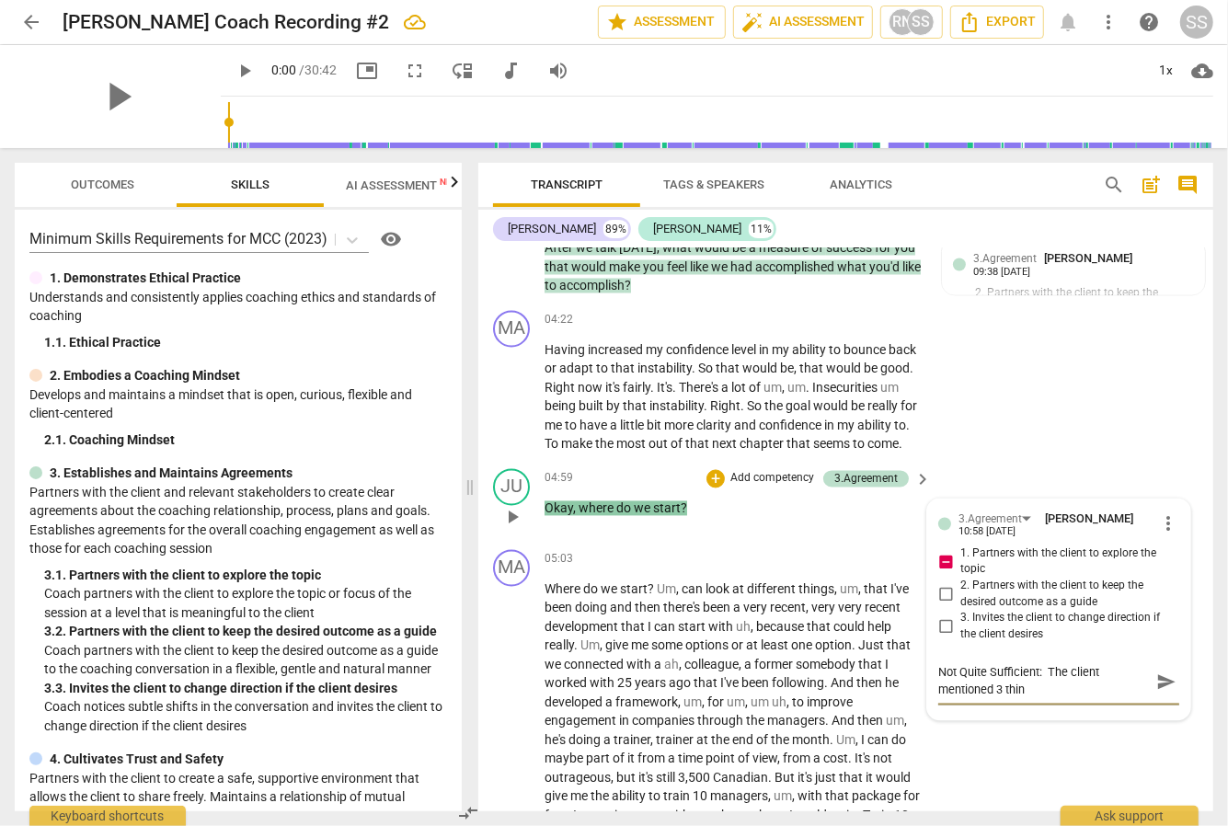
type textarea "Not Quite Sufficient: The client mentioned 3 thing"
type textarea "Not Quite Sufficient: The client mentioned 3 things"
type textarea "Not Quite Sufficient: The client mentioned 3 things."
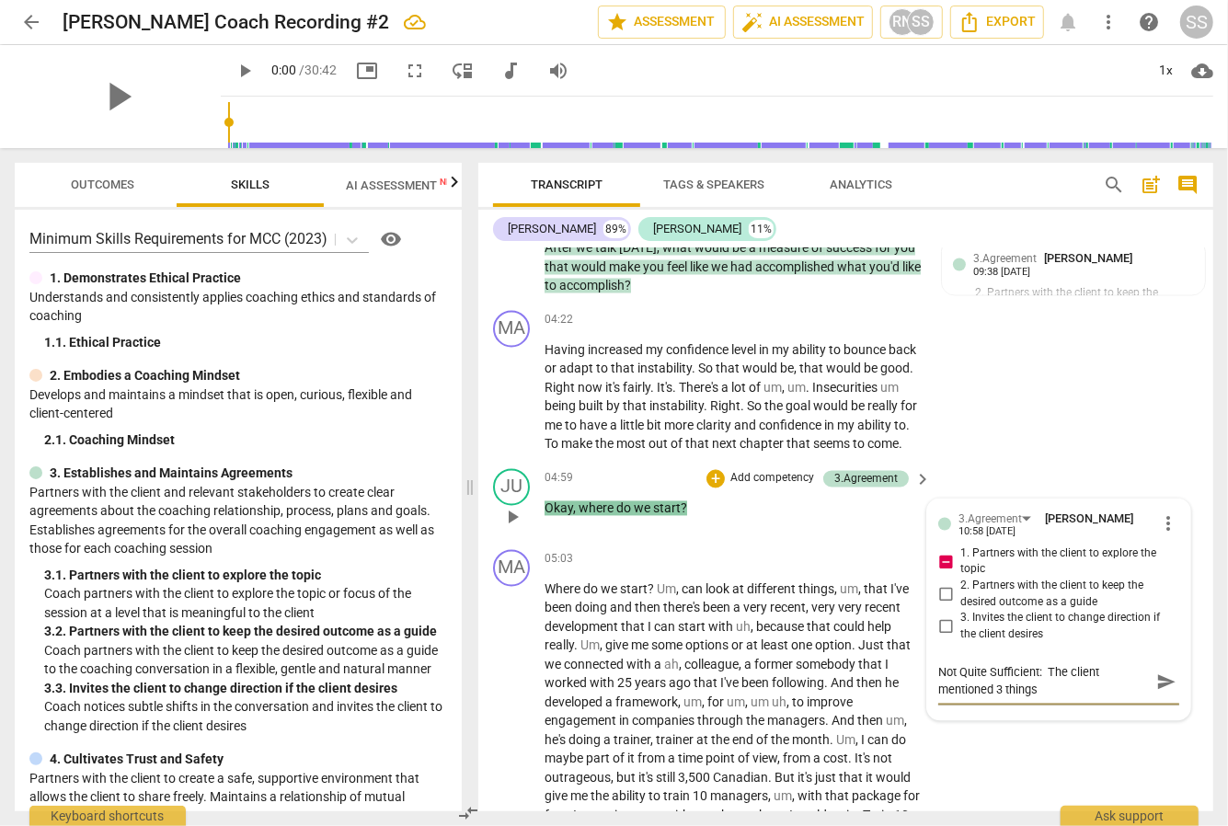
type textarea "Not Quite Sufficient: The client mentioned 3 things."
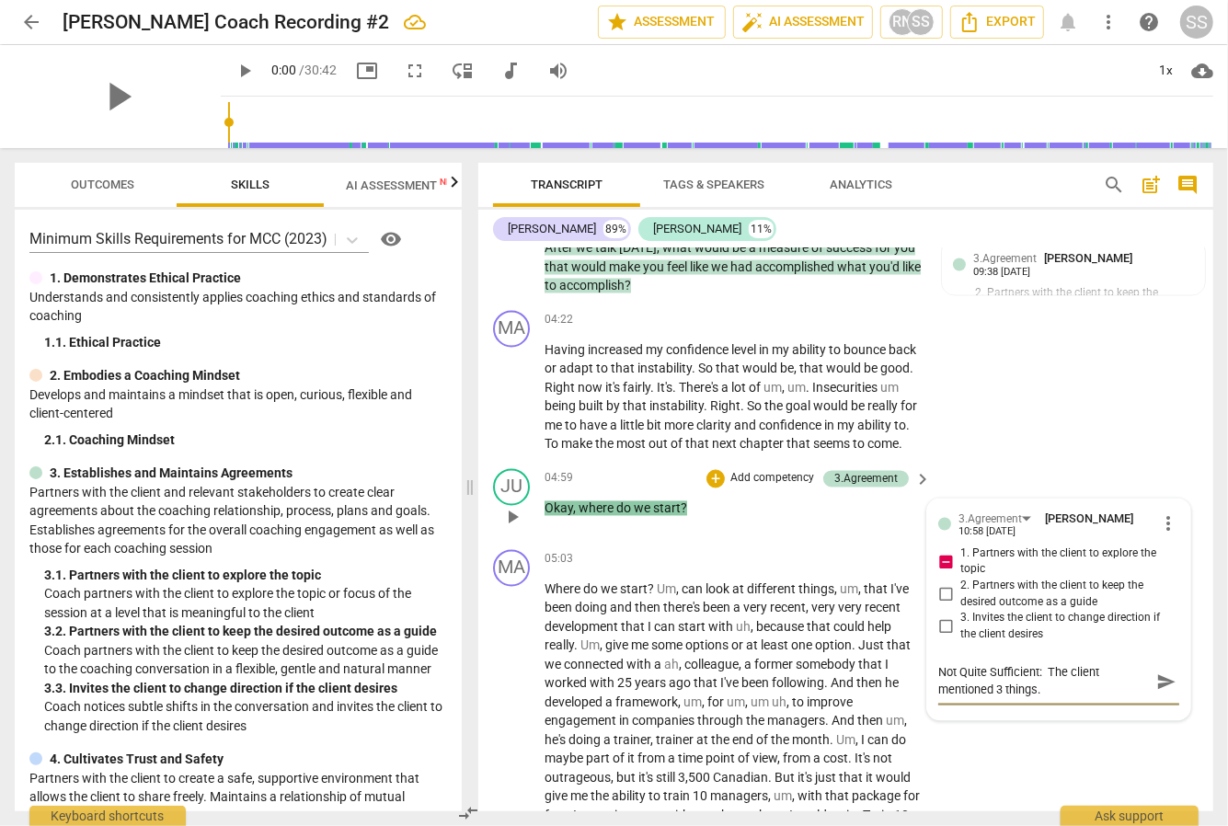
type textarea "Not Quite Sufficient: The client mentioned 3 things. A"
type textarea "Not Quite Sufficient: The client mentioned 3 things. Ab"
type textarea "Not Quite Sufficient: The client mentioned 3 things. Abi"
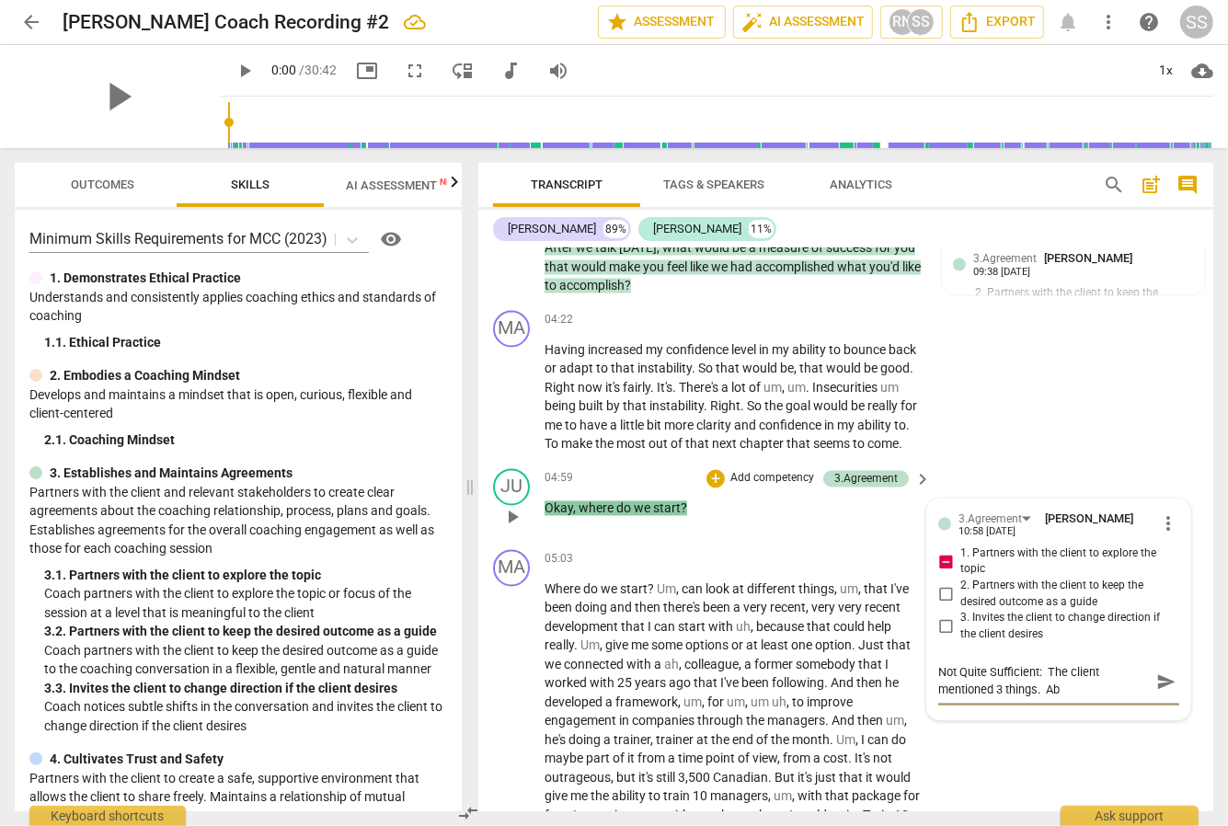
type textarea "Not Quite Sufficient: The client mentioned 3 things. Abi"
type textarea "Not Quite Sufficient: The client mentioned 3 things. [GEOGRAPHIC_DATA]"
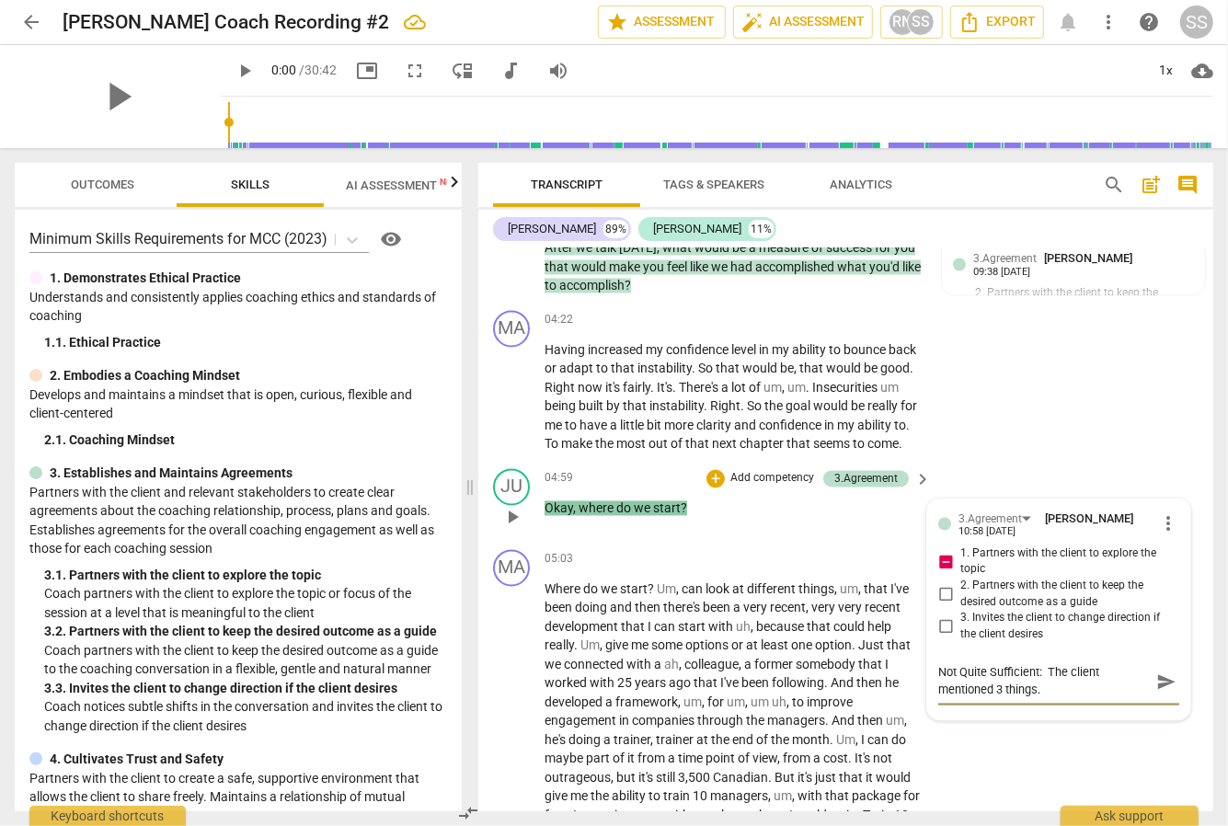
type textarea "Not Quite Sufficient: The client mentioned 3 things. [GEOGRAPHIC_DATA]"
type textarea "Not Quite Sufficient: The client mentioned 3 things. Ability"
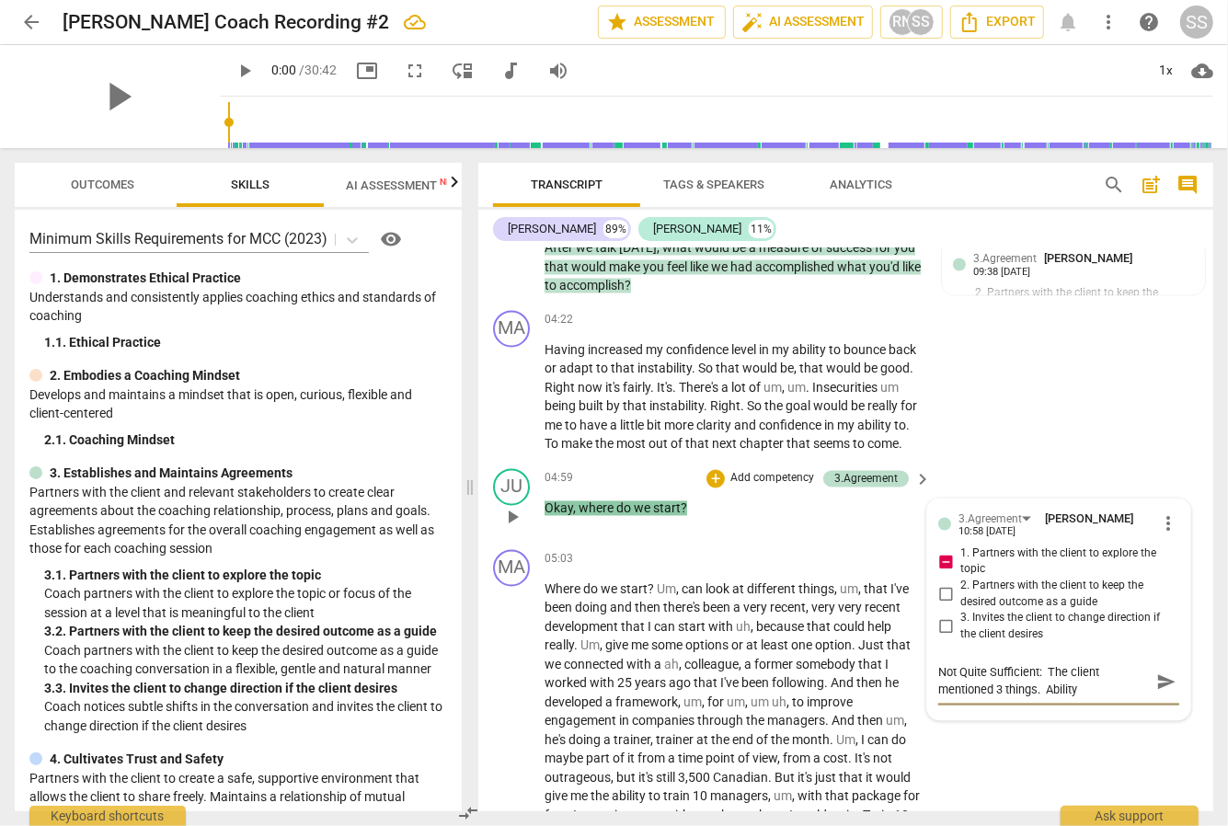
type textarea "Not Quite Sufficient: The client mentioned 3 things. Ability"
type textarea "Not Quite Sufficient: The client mentioned 3 things. Ability t"
type textarea "Not Quite Sufficient: The client mentioned 3 things. Ability to"
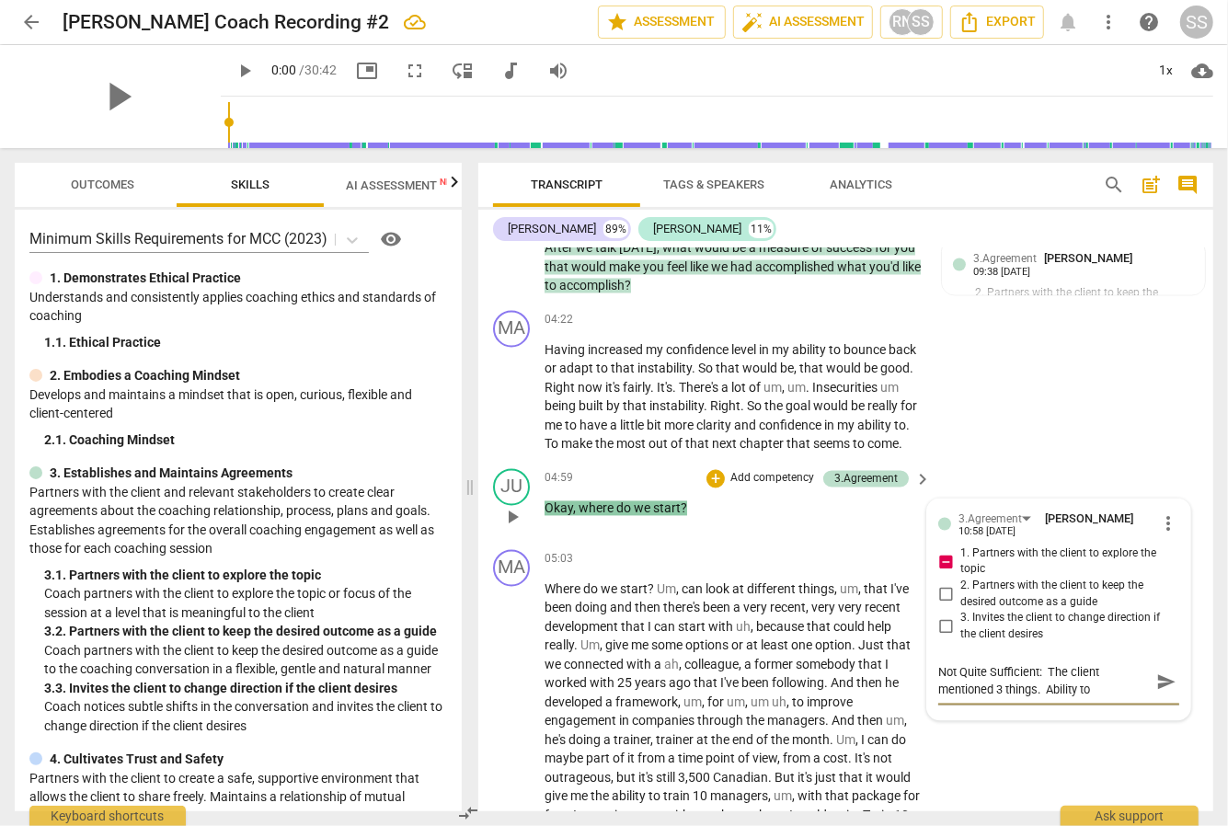
type textarea "Not Quite Sufficient: The client mentioned 3 things. Ability to"
type textarea "Not Quite Sufficient: The client mentioned 3 things. Ability to f"
type textarea "Not Quite Sufficient: The client mentioned 3 things. Ability to fo"
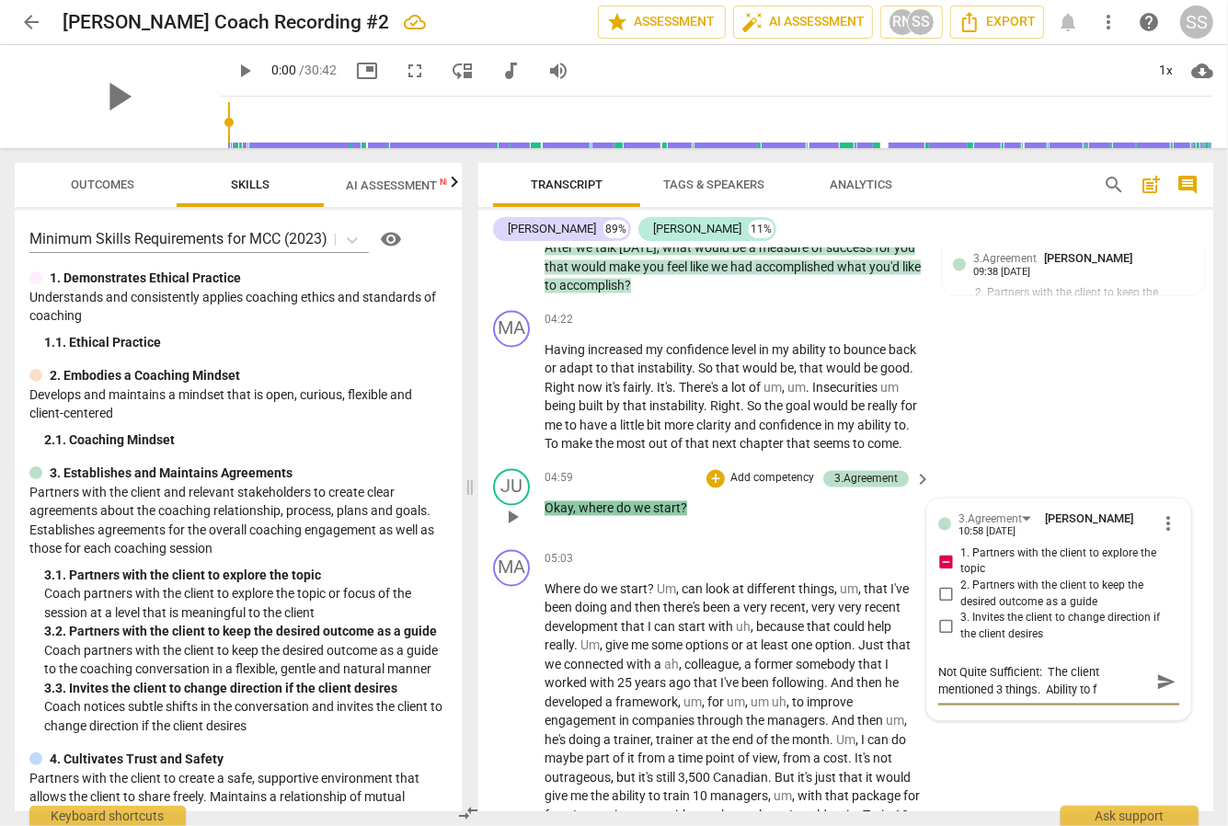
type textarea "Not Quite Sufficient: The client mentioned 3 things. Ability to fo"
type textarea "Not Quite Sufficient: The client mentioned 3 things. Ability to fou"
type textarea "Not Quite Sufficient: The client mentioned 3 things. Ability to foun"
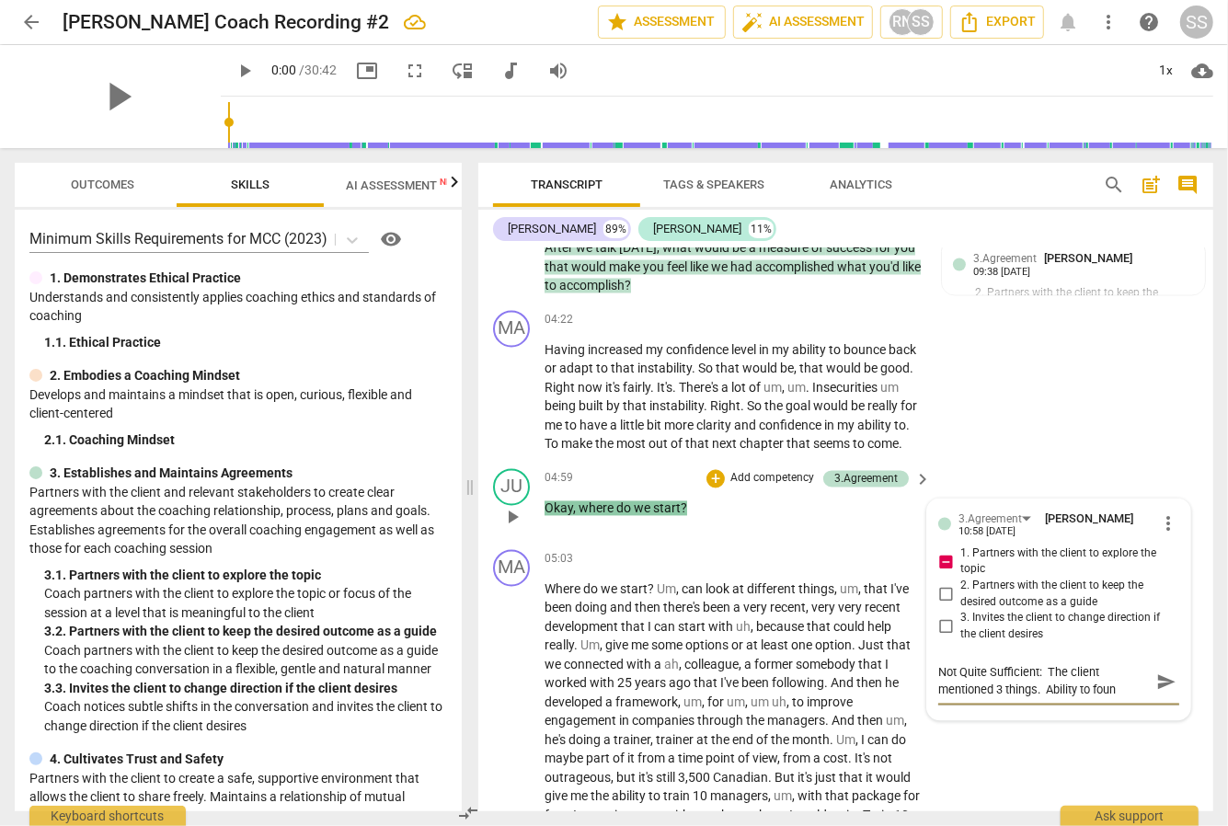
type textarea "Not Quite Sufficient: The client mentioned 3 things. Ability to found"
type textarea "Not Quite Sufficient: The client mentioned 3 things. Ability to foun"
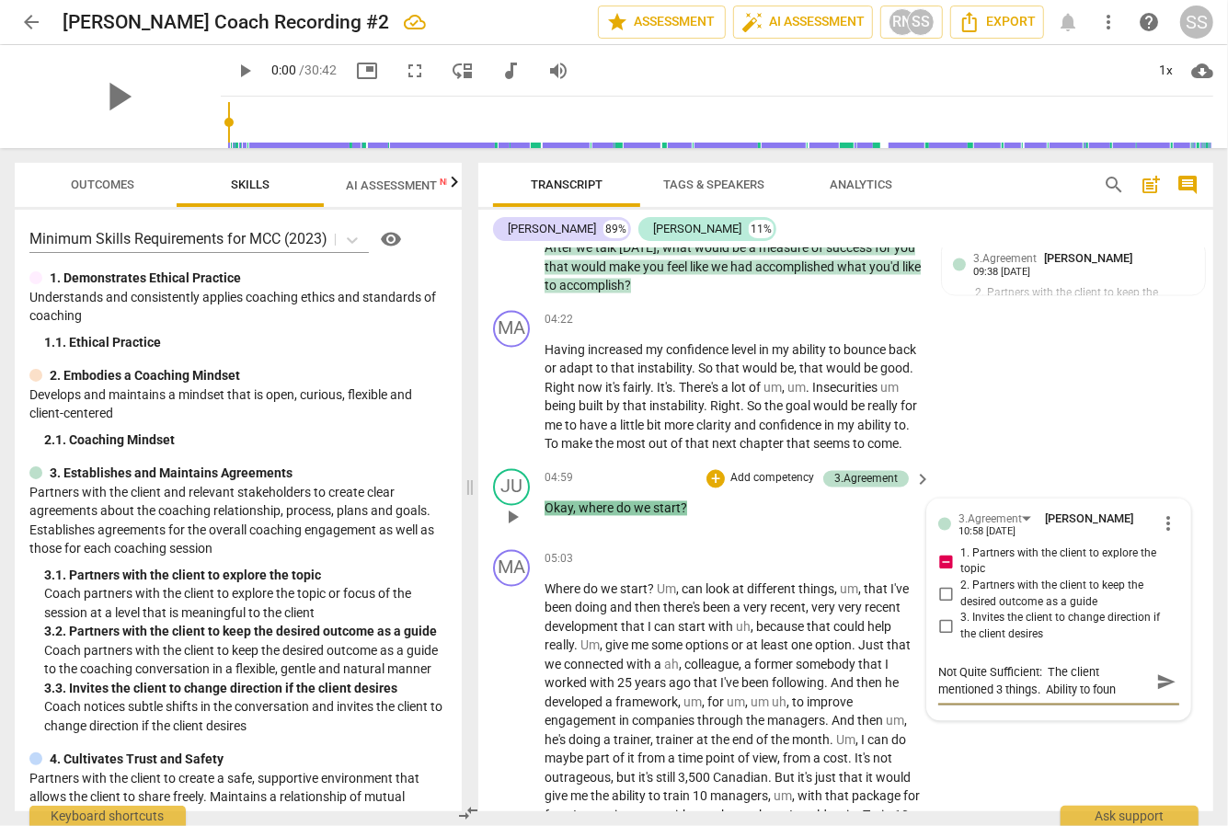
type textarea "Not Quite Sufficient: The client mentioned 3 things. Ability to fou"
type textarea "Not Quite Sufficient: The client mentioned 3 things. Ability to fo"
type textarea "Not Quite Sufficient: The client mentioned 3 things. Ability to f"
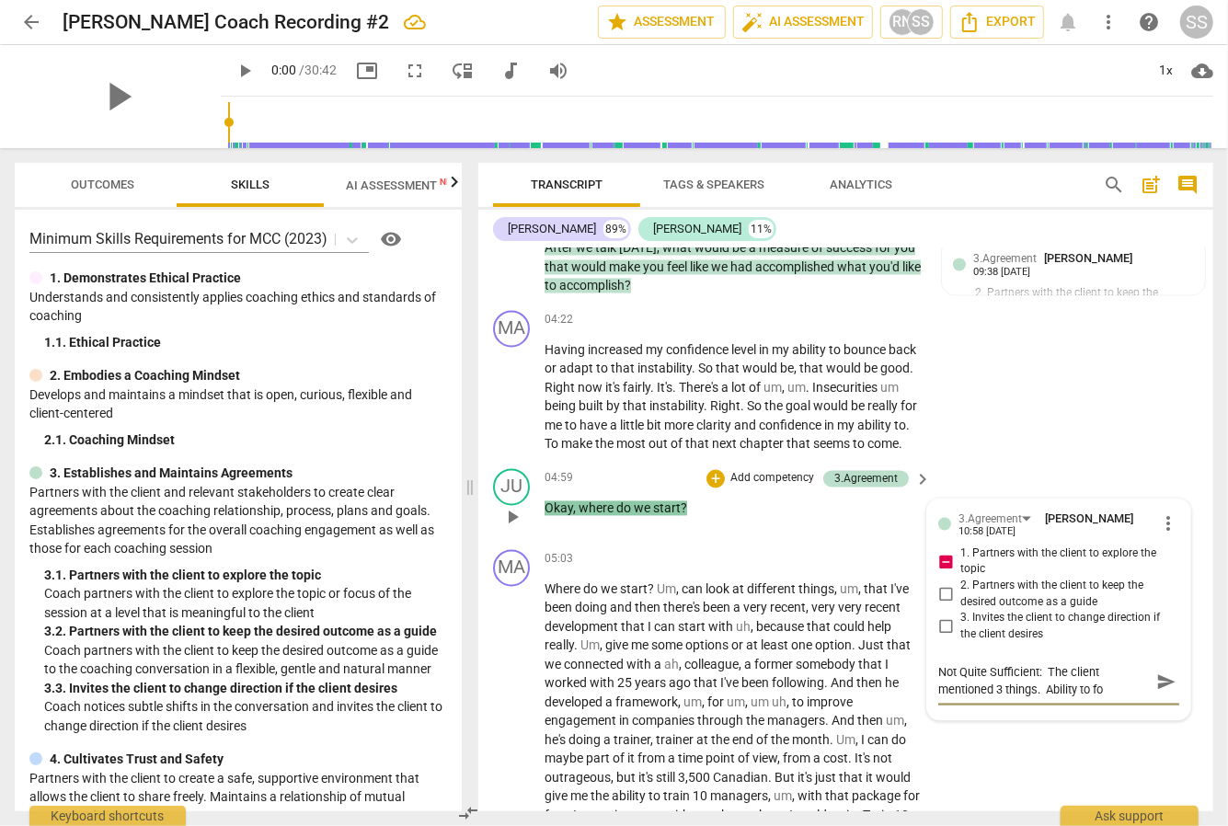
type textarea "Not Quite Sufficient: The client mentioned 3 things. Ability to f"
type textarea "Not Quite Sufficient: The client mentioned 3 things. Ability to"
type textarea "Not Quite Sufficient: The client mentioned 3 things. Ability to b"
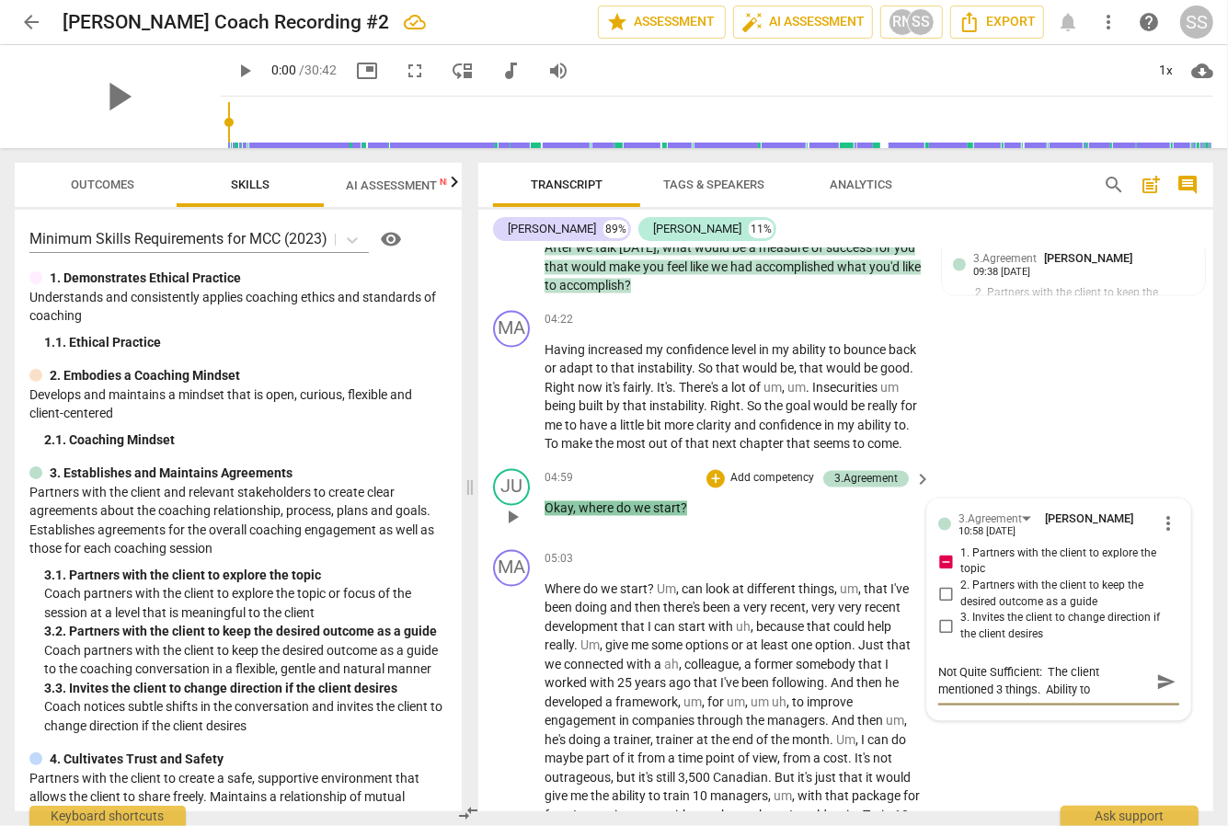
type textarea "Not Quite Sufficient: The client mentioned 3 things. Ability to b"
type textarea "Not Quite Sufficient: The client mentioned 3 things. Ability to bo"
type textarea "Not Quite Sufficient: The client mentioned 3 things. Ability to bou"
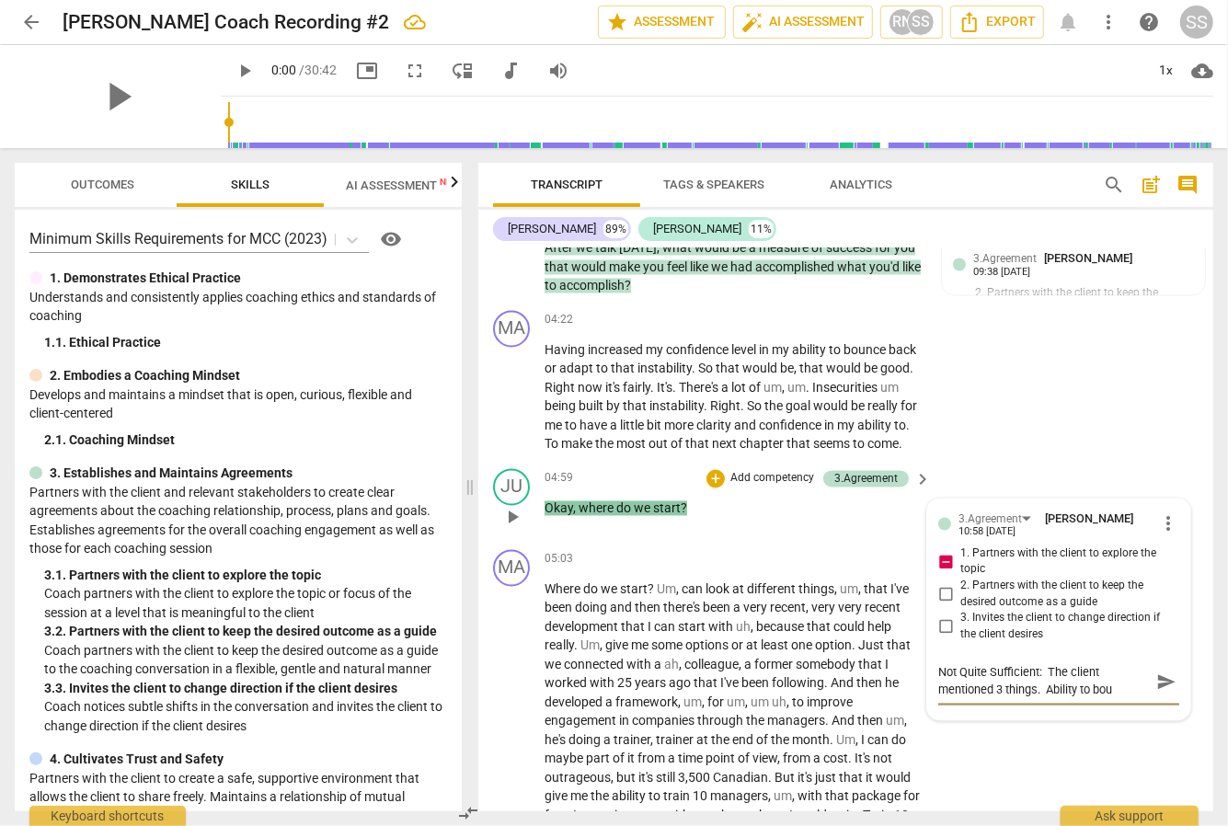
type textarea "Not Quite Sufficient: The client mentioned 3 things. Ability to boun"
type textarea "Not Quite Sufficient: The client mentioned 3 things. Ability to bounc"
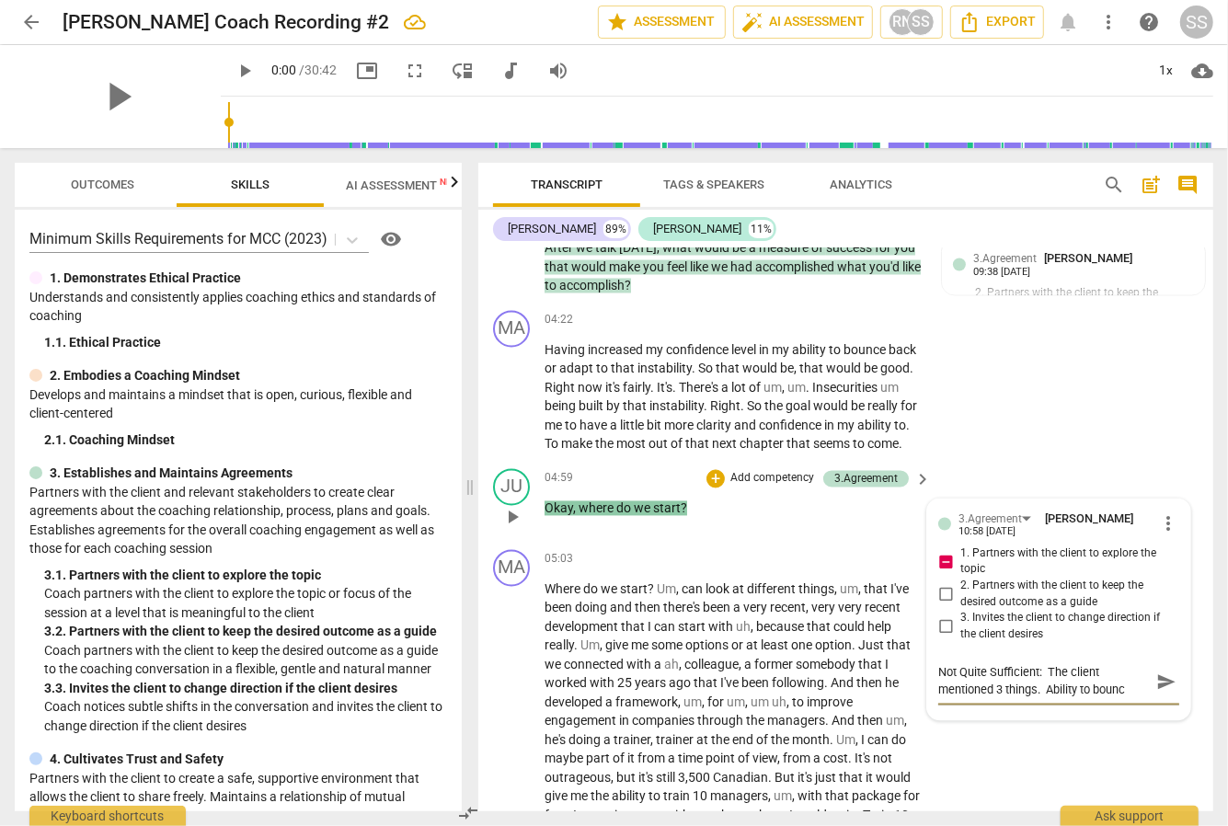
type textarea "Not Quite Sufficient: The client mentioned 3 things. Ability to bounce"
type textarea "Not Quite Sufficient: The client mentioned 3 things. Ability to bounce b"
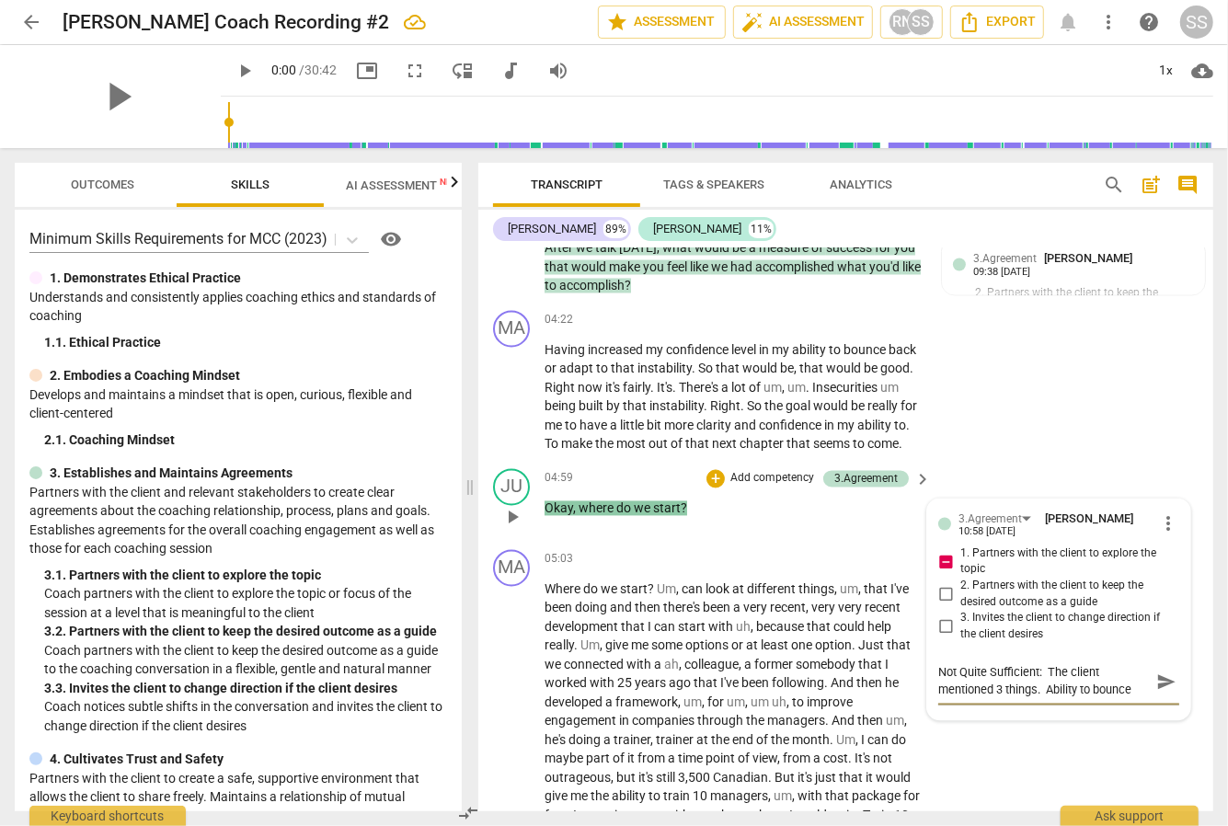
type textarea "Not Quite Sufficient: The client mentioned 3 things. Ability to bounce b"
type textarea "Not Quite Sufficient: The client mentioned 3 things. Ability to bounce ba"
type textarea "Not Quite Sufficient: The client mentioned 3 things. Ability to bounce bak"
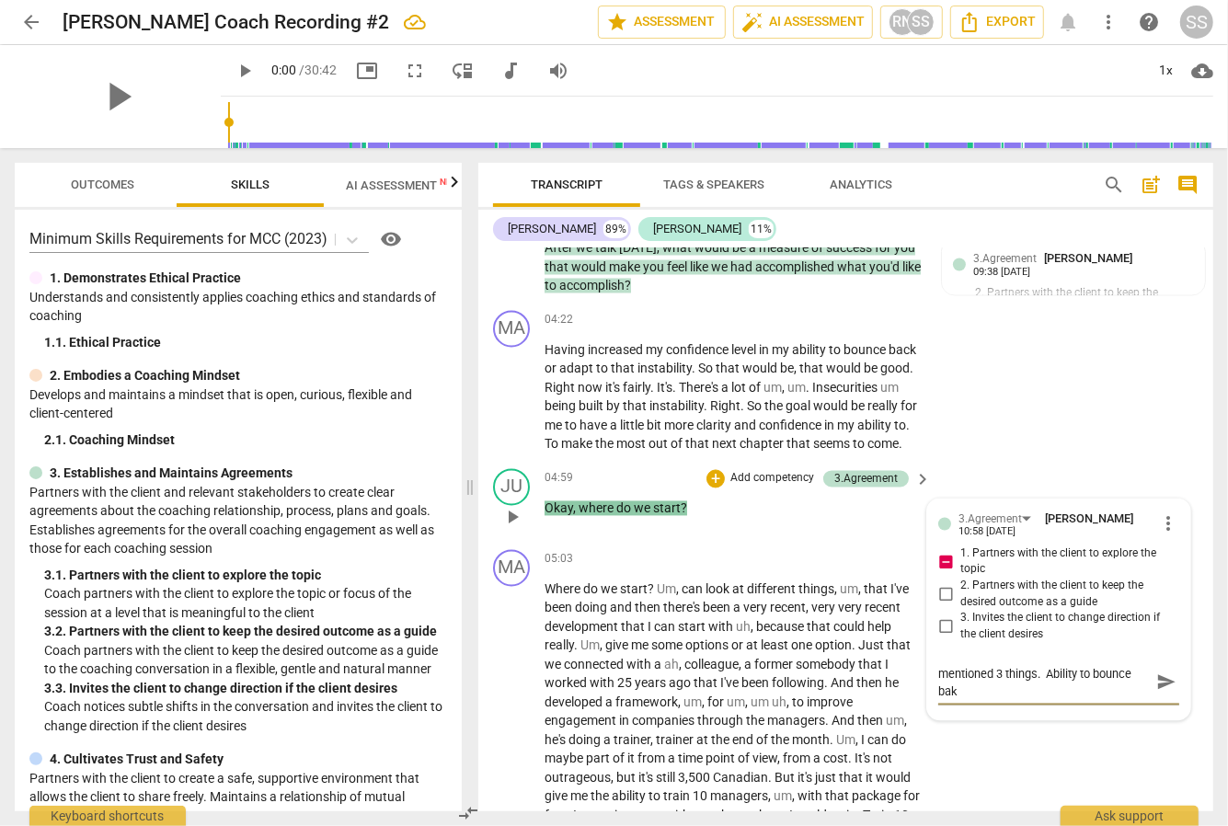
scroll to position [0, 0]
type textarea "Not Quite Sufficient: The client mentioned 3 things. Ability to bounce bakc"
type textarea "Not Quite Sufficient: The client mentioned 3 things. Ability to bounce bak"
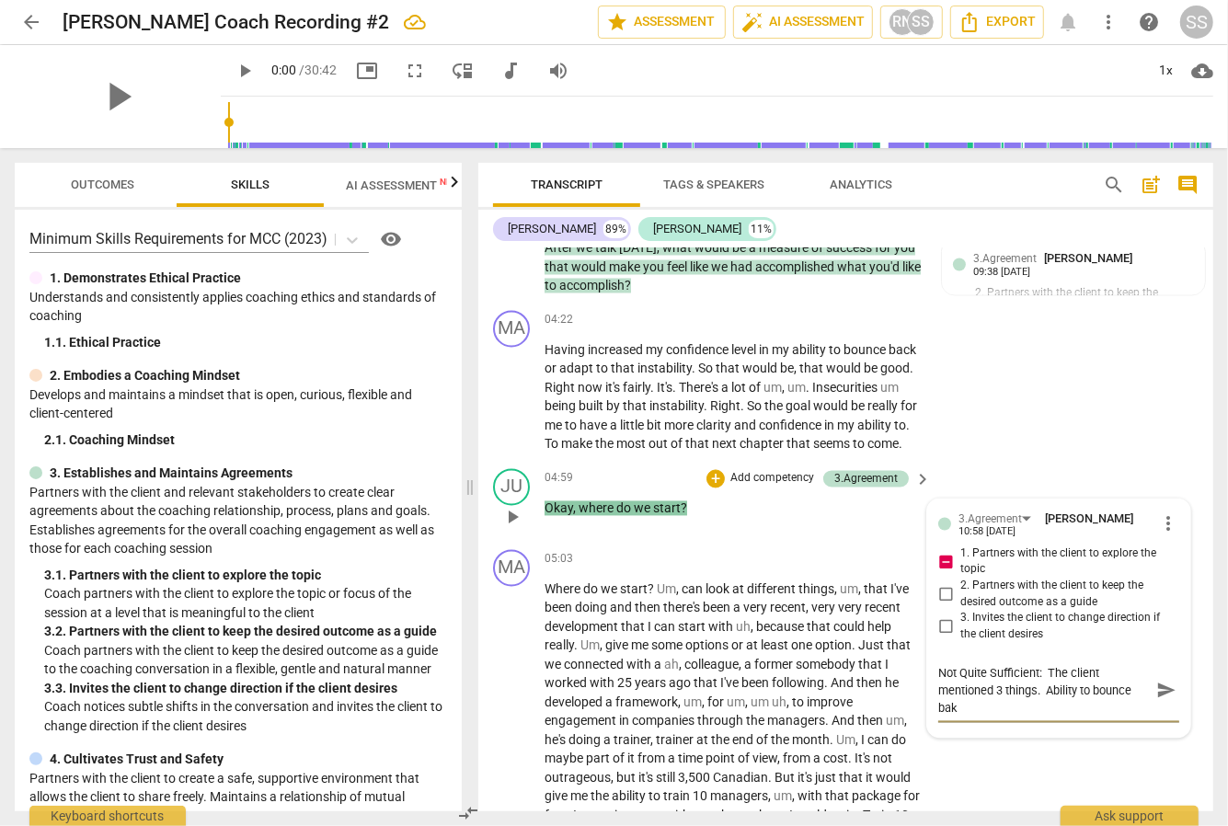
type textarea "Not Quite Sufficient: The client mentioned 3 things. Ability to bounce ba"
type textarea "Not Quite Sufficient: The client mentioned 3 things. Ability to bounce bac"
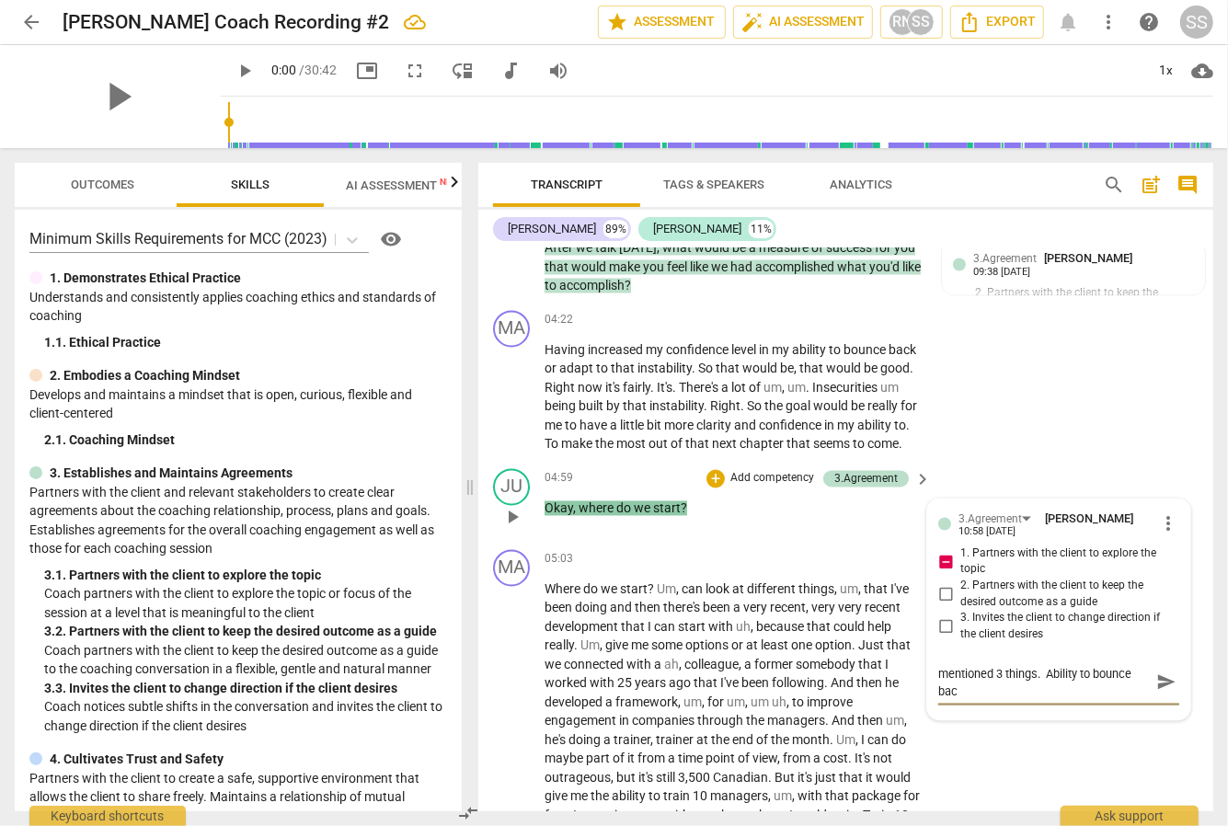
scroll to position [0, 0]
type textarea "Not Quite Sufficient: The client mentioned 3 things. Ability to bounce back"
type textarea "Not Quite Sufficient: The client mentioned 3 things. Ability to bounce back,"
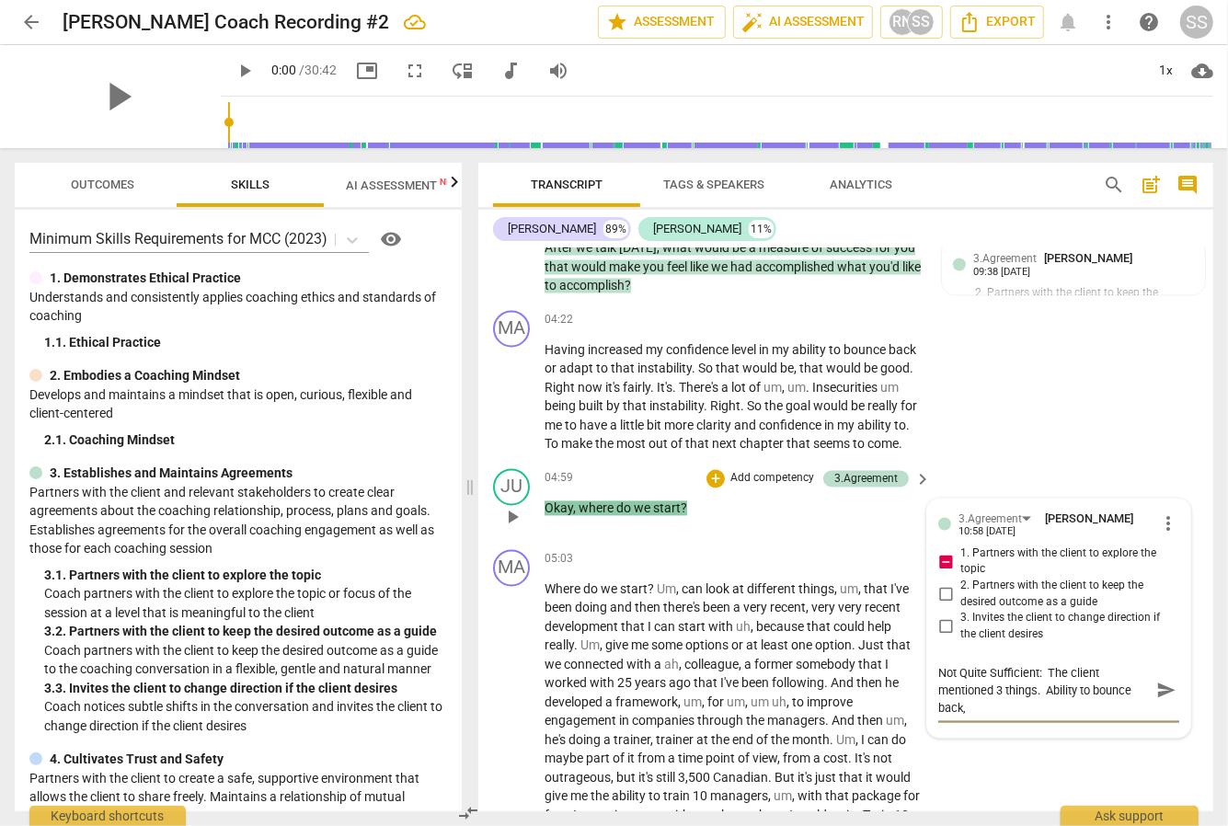
type textarea "Not Quite Sufficient: The client mentioned 3 things. Ability to bounce back,"
